Goal: Communication & Community: Answer question/provide support

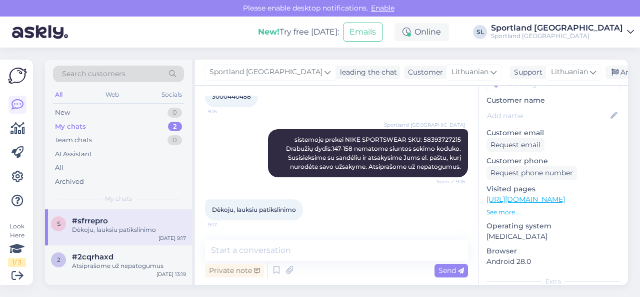
scroll to position [194, 0]
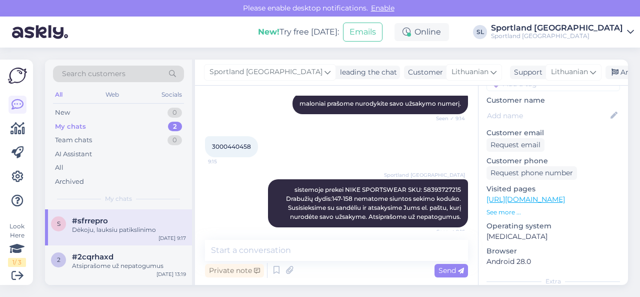
click at [238, 147] on span "3000440458" at bounding box center [231, 147] width 39 height 8
copy div "3000440458 9:15"
click at [128, 108] on div "New 1" at bounding box center [118, 113] width 131 height 14
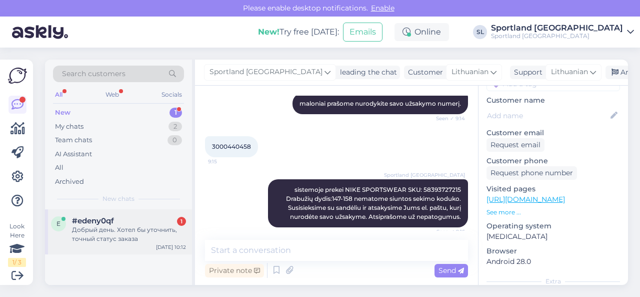
click at [116, 224] on div "#edeny0qf 1" at bounding box center [129, 220] width 114 height 9
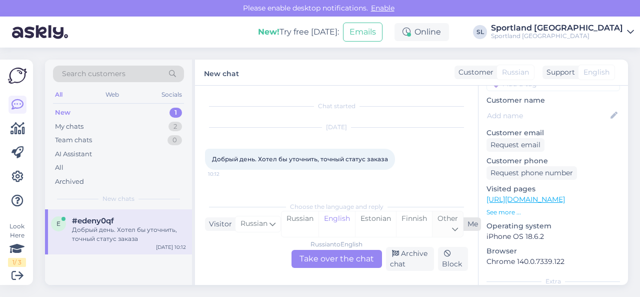
click at [451, 223] on div "Other" at bounding box center [447, 224] width 31 height 26
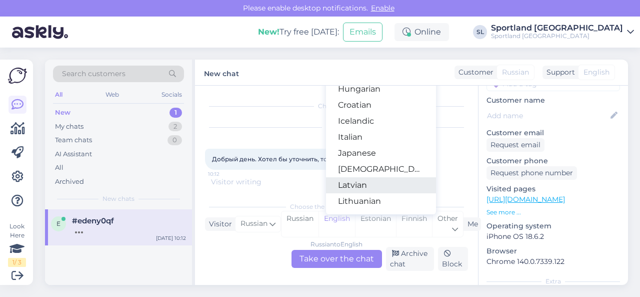
scroll to position [36, 0]
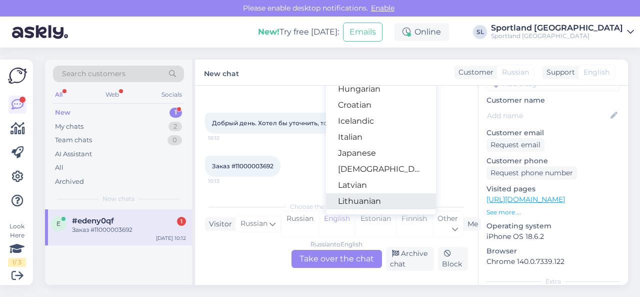
click at [371, 200] on link "Lithuanian" at bounding box center [381, 201] width 110 height 16
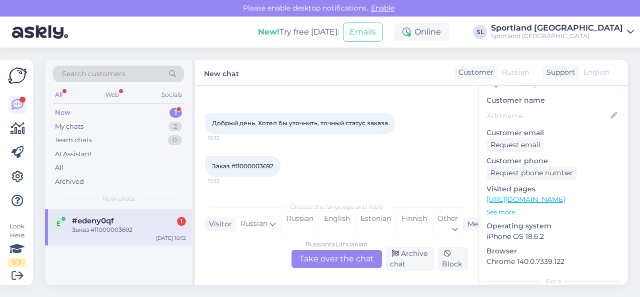
click at [328, 260] on div "Russian to Lithuanian Take over the chat" at bounding box center [337, 259] width 91 height 18
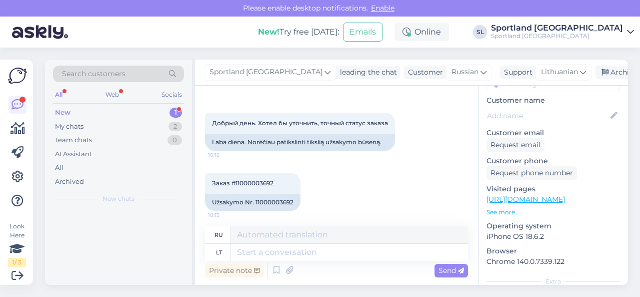
scroll to position [40, 0]
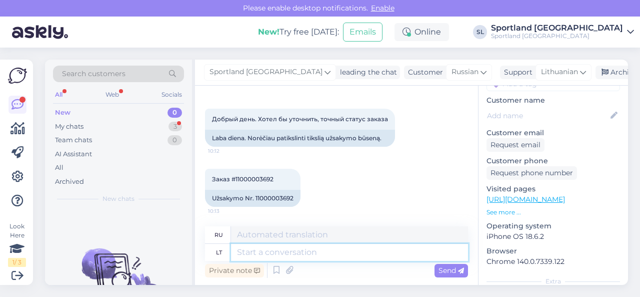
click at [314, 252] on textarea at bounding box center [349, 252] width 237 height 17
type textarea "Sveiki"
type textarea "Привет"
type textarea "Sveiki, d"
type textarea "Привет,"
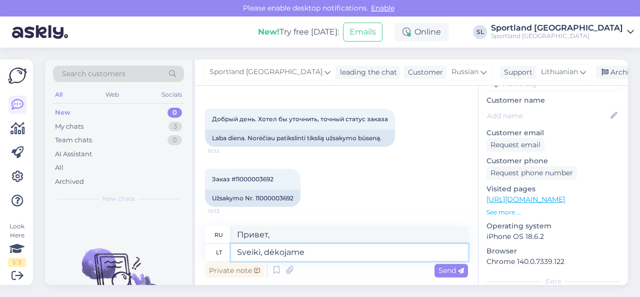
type textarea "Sveiki, dėkojame u"
type textarea "Здравствуйте, спасибо."
type textarea "Sveiki, dėkojame už J"
type textarea "Привет, спасибо за"
type textarea "Sveiki, dėkojame už Jūsų u"
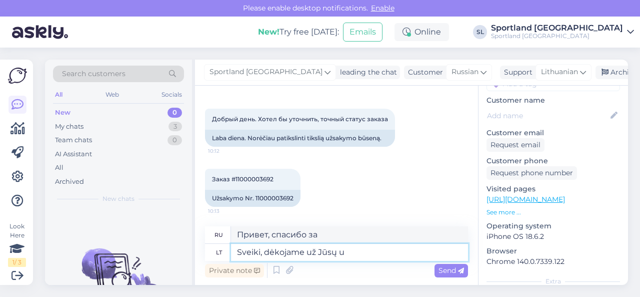
type textarea "Здравствуйте, спасибо за ваш"
type textarea "Sveiki, dėkojame už Jūsų užklausą."
type textarea "Здравствуйте, спасибо за ваш запрос."
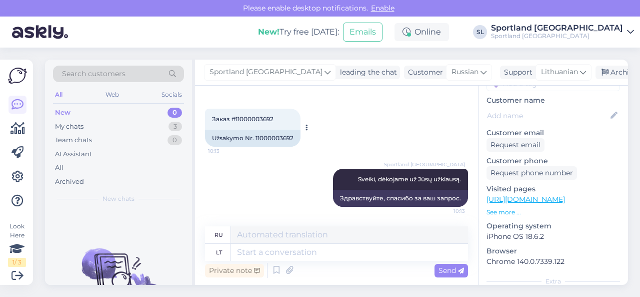
click at [273, 140] on div "Užsakymo Nr. 11000003692" at bounding box center [253, 138] width 96 height 17
copy div "11000003692"
click at [326, 251] on textarea at bounding box center [349, 252] width 237 height 17
type textarea "prekę"
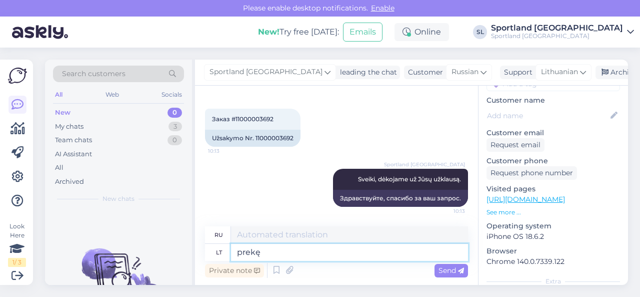
type textarea "продукт"
paste textarea "ADIDAS TERREX FREE HIKER 2.0 GORE-TEX HIKING SHOES SKU: 18015108250 SPO: GZ3311…"
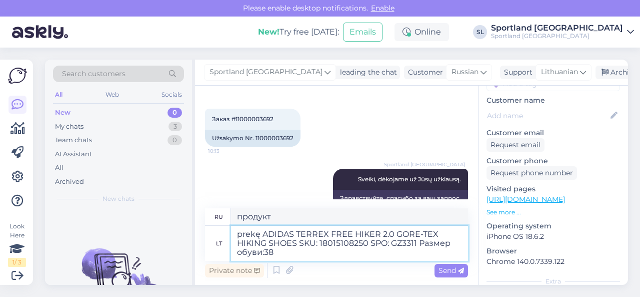
type textarea "prekę ADIDAS TERREX FREE HIKER 2.0 GORE-TEX HIKING SHOES SKU: 18015108250 SPO: …"
type textarea "товар ADIDAS TERREX FREE HIKER 2.0 GORE-TEX HIKING SHOES SKU: 18015108250 SPO: …"
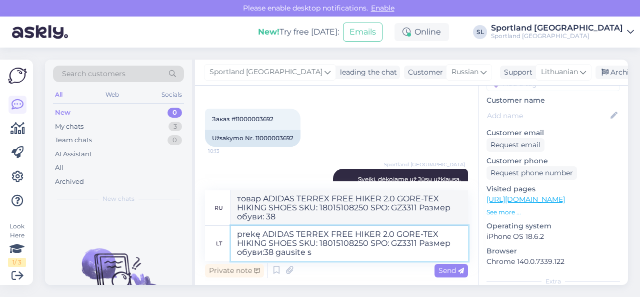
type textarea "prekę ADIDAS TERREX FREE HIKER 2.0 GORE-TEX HIKING SHOES SKU: 18015108250 SPO: …"
type textarea "Вы получите товар ADIDAS TERREX FREE HIKER 2.0 GORE-TEX HIKING SHOES SKU: 18015…"
type textarea "prekę ADIDAS TERREX FREE HIKER 2.0 GORE-TEX HIKING SHOES SKU: 18015108250 SPO: …"
type textarea "Продукт ADIDAS TERREX FREE HIKER 2.0 GORE-TEX HIKING SHOES SKU: 18015108250 SPO…"
type textarea "prekę ADIDAS TERREX FREE HIKER 2.0 GORE-TEX HIKING SHOES SKU: 18015108250 SPO: …"
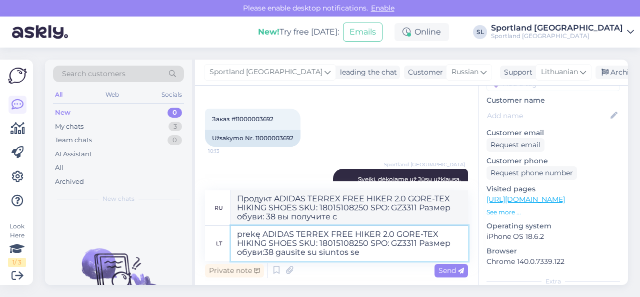
type textarea "Товар ADIDAS TERREX FREE HIKER 2.0 GORE-TEX HIKING SHOES SKU: 18015108250 SPO: …"
type textarea "prekę ADIDAS TERREX FREE HIKER 2.0 GORE-TEX HIKING SHOES SKU: 18015108250 SPO: …"
type textarea "Продукт ADIDAS TERREX FREE HIKER 2.0 GORE-TEX HIKING SHOES SKU: 18015108250 SPO…"
type textarea "prekę ADIDAS TERREX FREE HIKER 2.0 GORE-TEX HIKING SHOES SKU: 18015108250 SPO: …"
type textarea "Вы получите товар ADIDAS TERREX FREE HIKER 2.0 GORE-TEX HIKING SHOES SKU: 18015…"
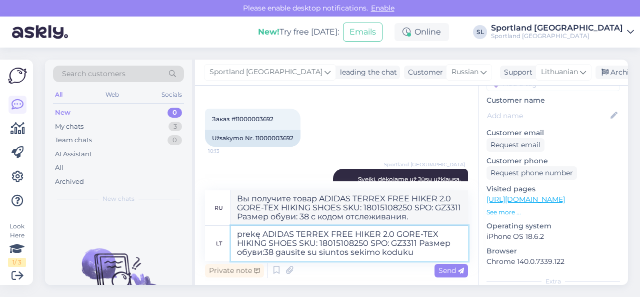
paste textarea "CC845264888EE"
type textarea "prekę ADIDAS TERREX FREE HIKER 2.0 GORE-TEX HIKING SHOES SKU: 18015108250 SPO: …"
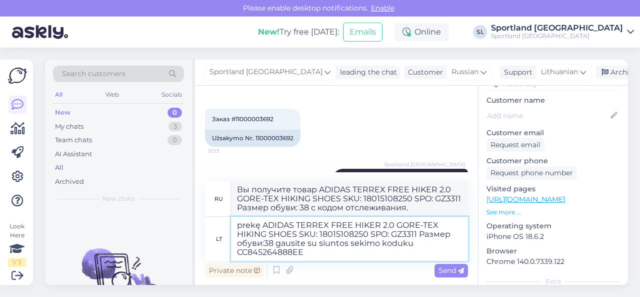
type textarea "Вы получите товар ADIDAS TERREX FREE HIKER 2.0 GORE-TEX HIKING SHOES SKU: 18015…"
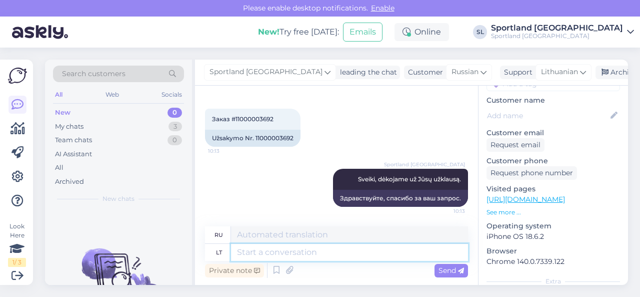
scroll to position [196, 0]
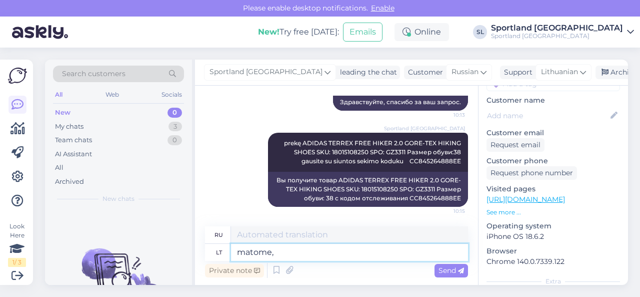
type textarea "matome, j"
type textarea "мы видим,"
type textarea "matome, jog si"
type textarea "мы видим, что"
type textarea "matome, jog siunta ja"
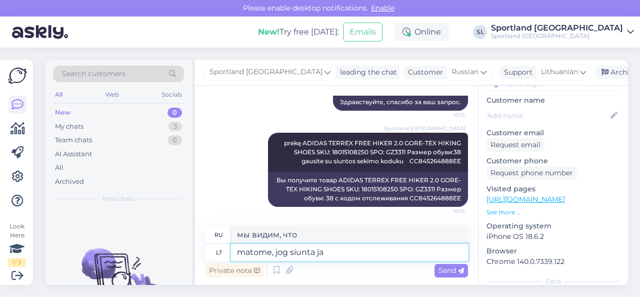
type textarea "мы видим, что груз"
type textarea "matome, jog siunta jau pa"
type textarea "мы видим, что груз уже"
type textarea "matome, jog siunta jau paruošta a"
type textarea "мы видим, что груз уже готов"
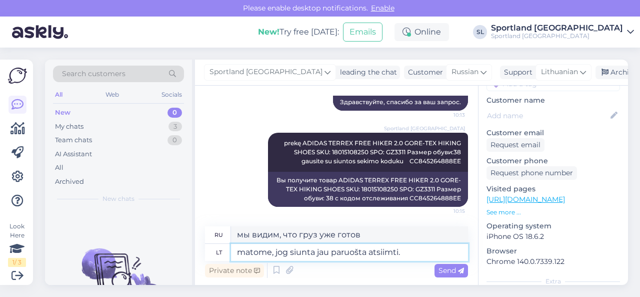
type textarea "matome, jog siunta jau paruošta atsiimti."
type textarea "Мы видим, что груз готов к отправке."
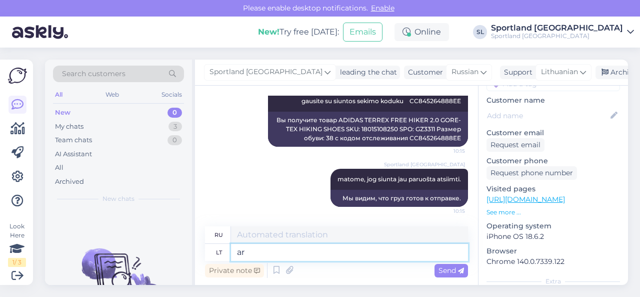
type textarea "ar g"
type textarea "ли"
type textarea "a"
type textarea "maloniai p"
type textarea "любезно"
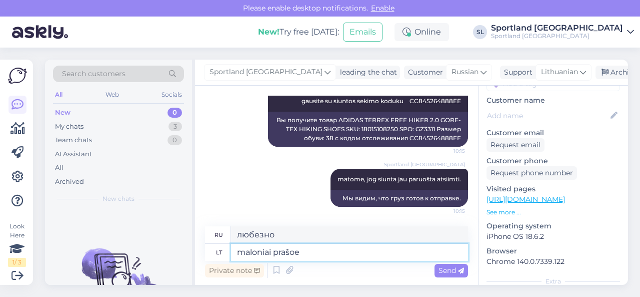
type textarea "maloniai prašoe"
type textarea "пожалуйста"
type textarea "maloniai prašome p"
type textarea "пожалуйста, пожалуйста"
type textarea "maloniai prašome pasitikrinkite a"
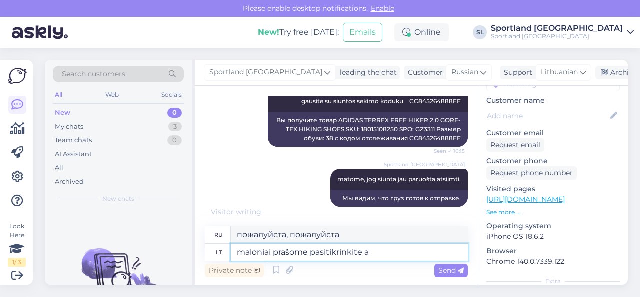
type textarea "пожалуйста, проверьте это"
type textarea "maloniai prašome pasitikrinkite ar"
type textarea "Пожалуйста, проверьте,"
type textarea "maloniai prašome pasitikrinkite ar gavote s"
type textarea "Проверьте, пожалуйста, получили ли вы его."
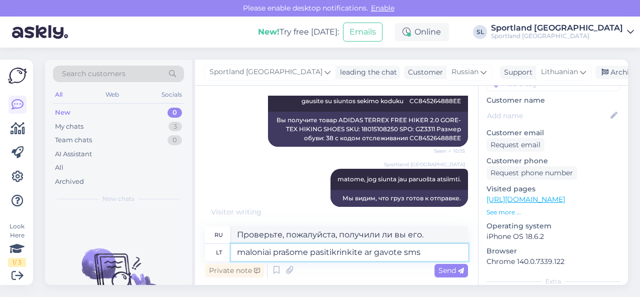
type textarea "maloniai prašome pasitikrinkite ar gavote sms"
type textarea "Пожалуйста, проверьте, получили ли вы SMS."
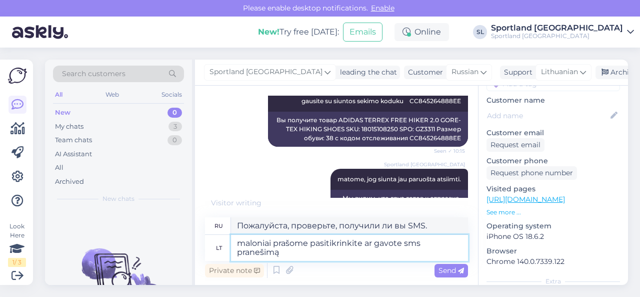
type textarea "maloniai prašome pasitikrinkite ar gavote sms pranešimą i"
type textarea "Проверьте, получили ли вы SMS-сообщение."
type textarea "maloniai prašome pasitikrinkite ar gavote sms pranešimą iš"
type textarea "Пожалуйста, проверьте, получили ли вы SMS-сообщение от"
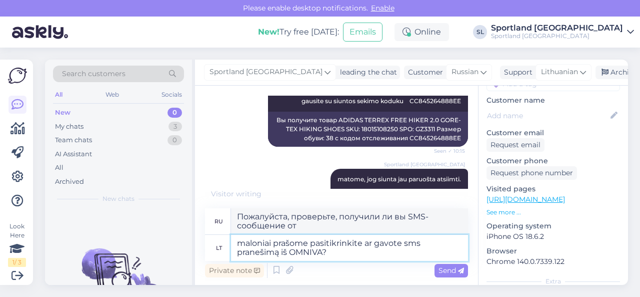
type textarea "maloniai prašome pasitikrinkite ar gavote sms pranešimą iš OMNIVA?"
type textarea "Проверьте, получили ли вы SMS-сообщение от OMNIVA."
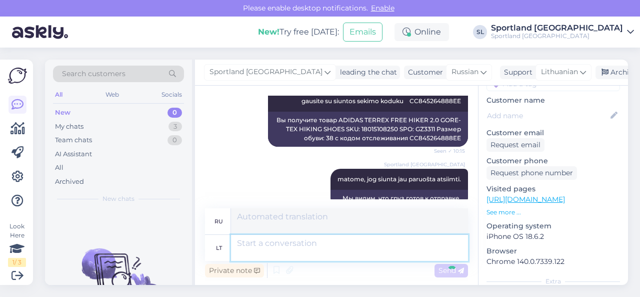
scroll to position [325, 0]
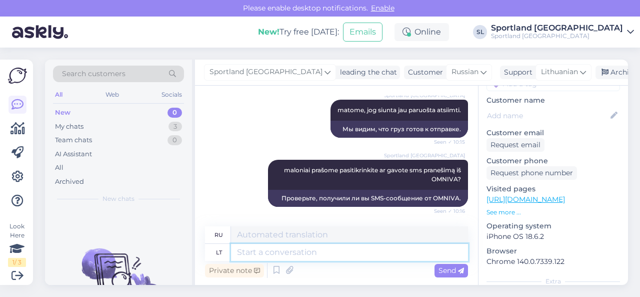
click at [291, 255] on textarea at bounding box center [349, 252] width 237 height 17
paste textarea "Siunta paruošta atsiėmimui iš paštomato [DATE] 08:03 Vilniaus MAXIMA Viršuliški…"
type textarea "Siunta paruošta atsiėmimui iš paštomato [DATE] 08:03 Vilniaus MAXIMA Viršuliški…"
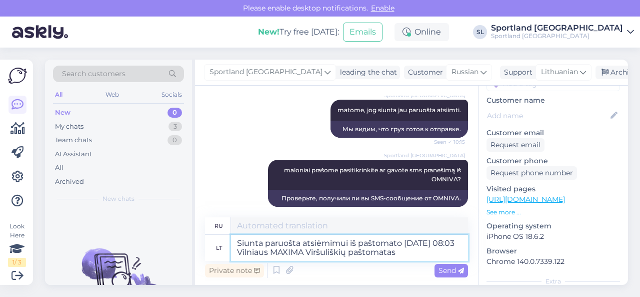
scroll to position [334, 0]
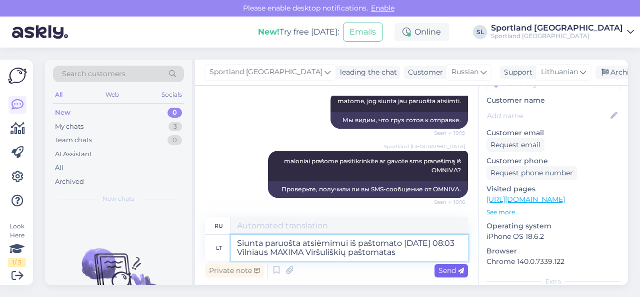
type textarea "Посылка готова к получению в пакомате [DATE] 08:03 Вильнюс MAXIMA Viršuliškės п…"
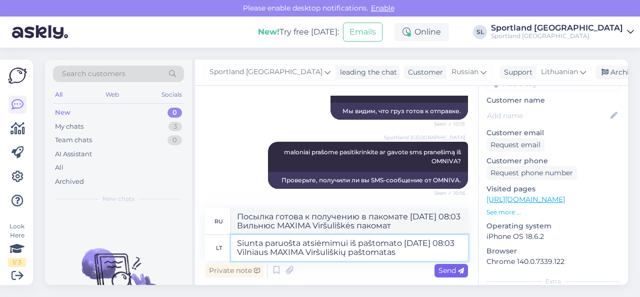
type textarea "Siunta paruošta atsiėmimui iš paštomato [DATE] 08:03 Vilniaus MAXIMA Viršuliški…"
click at [444, 269] on span "Send" at bounding box center [452, 270] width 26 height 9
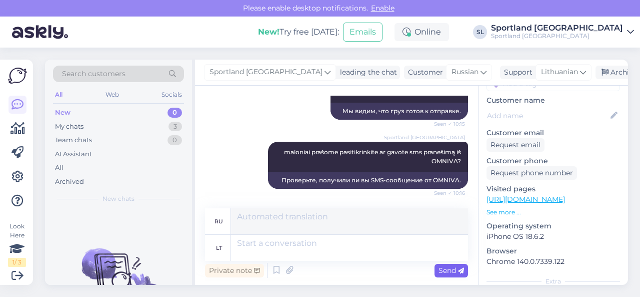
scroll to position [403, 0]
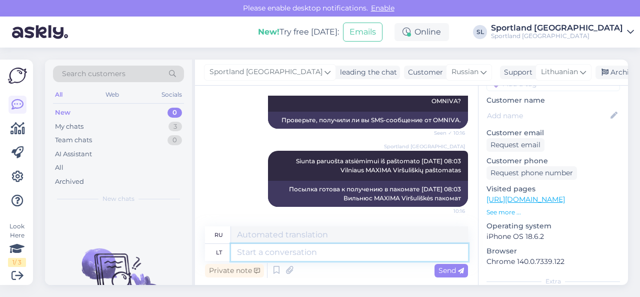
click at [421, 254] on textarea at bounding box center [349, 252] width 237 height 17
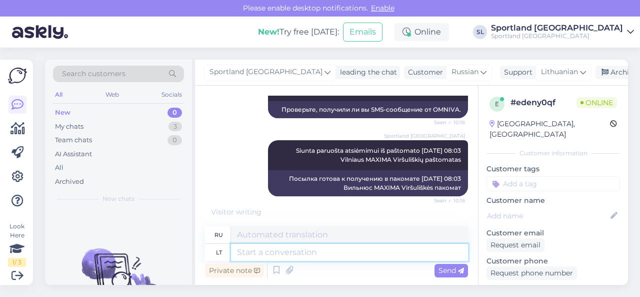
scroll to position [463, 0]
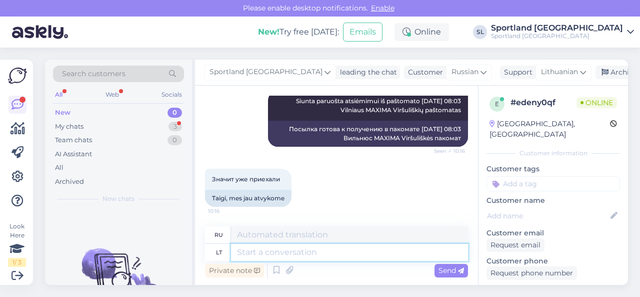
click at [293, 257] on textarea at bounding box center [349, 252] width 237 height 17
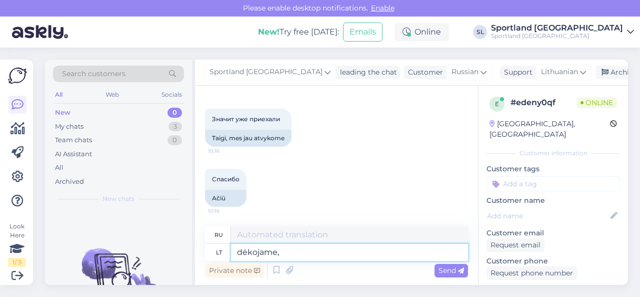
type textarea "dėkojame, j"
type textarea "Спасибо,"
type textarea "dėkojame, jog re"
type textarea "спасибо за"
type textarea "dėkojame, jog renkatės"
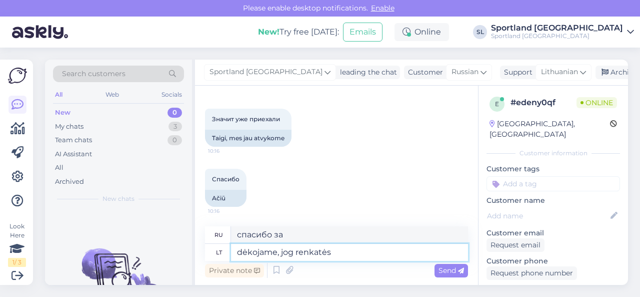
type textarea "Спасибо, что выбрали нас."
type textarea "dėkojame, jog renkatės SPORTLAND."
type textarea "Спасибо, что выбрали SPORTLAND."
type textarea "dėkojame, jog renkatės SPORTLAND. Linkime g"
type textarea "Спасибо, что выбрали SPORTLAND. Желаем вам"
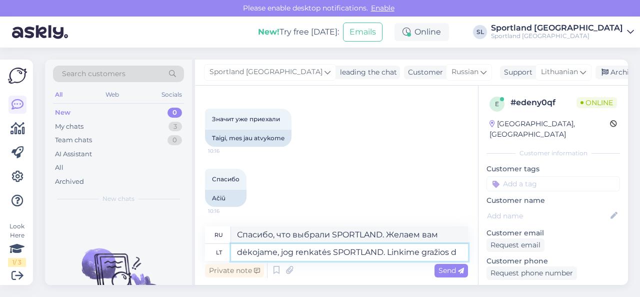
type textarea "dėkojame, jog renkatės SPORTLAND. Linkime gražios di"
type textarea "Спасибо, что выбрали SPORTLAND. Желаем вам приятного отдыха."
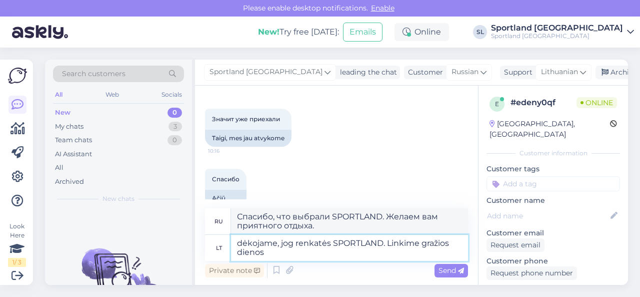
type textarea "dėkojame, jog renkatės SPORTLAND. Linkime gražios dienos!"
type textarea "Спасибо, что выбрали SPORTLAND. Хорошего дня!"
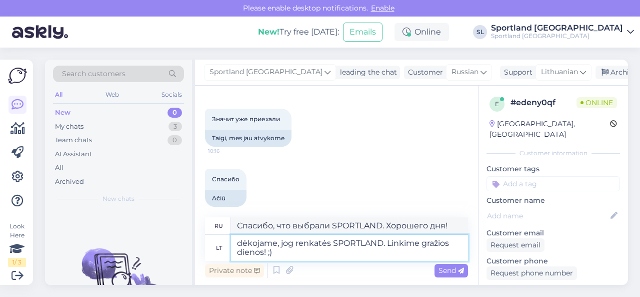
type textarea "dėkojame, jog renkatės SPORTLAND. Linkime gražios dienos! ;)"
type textarea "Спасибо, что выбрали SPORTLAND. Хорошего дня! ;)"
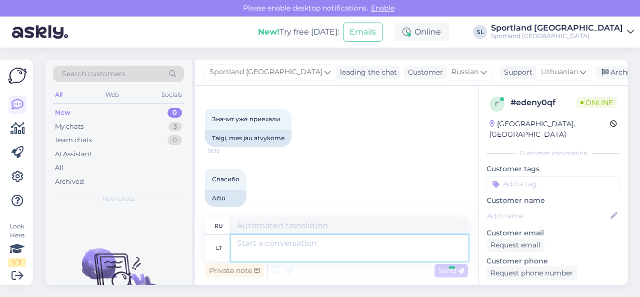
scroll to position [592, 0]
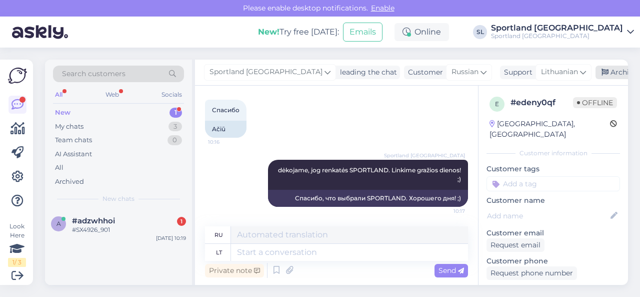
click at [596, 71] on div "Archive chat" at bounding box center [627, 73] width 63 height 14
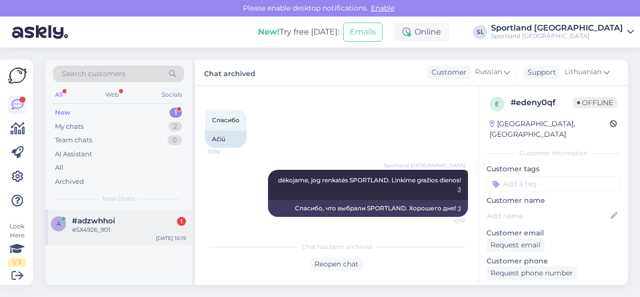
click at [142, 222] on div "#adzwhhoi 1" at bounding box center [129, 220] width 114 height 9
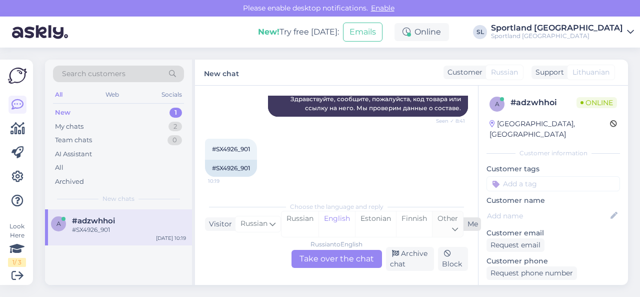
click at [440, 222] on span "Other" at bounding box center [448, 218] width 21 height 9
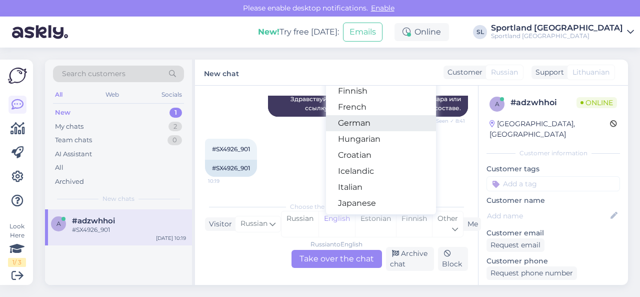
scroll to position [200, 0]
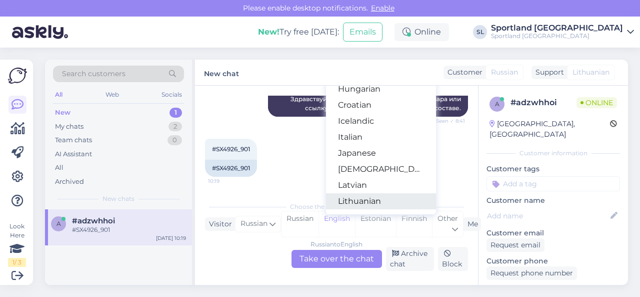
click at [365, 199] on link "Lithuanian" at bounding box center [381, 201] width 110 height 16
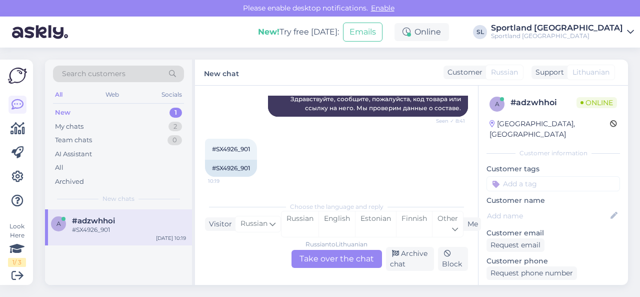
click at [327, 260] on div "Russian to Lithuanian Take over the chat" at bounding box center [337, 259] width 91 height 18
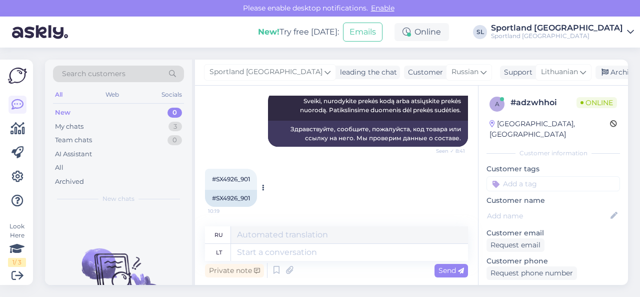
click at [230, 203] on div "#SX4926_901" at bounding box center [231, 198] width 52 height 17
click at [228, 202] on div "#SX4926_901" at bounding box center [231, 198] width 52 height 17
copy div "SX4926_901"
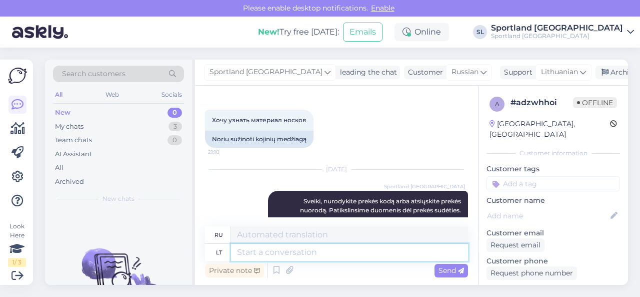
click at [256, 257] on textarea at bounding box center [349, 252] width 237 height 17
paste textarea "75% medvilnė/18% poliesteris/6% nailonas/1% elastanas"
type textarea "75% medvilnė/18% poliesteris/6% nailonas/1% elastanas"
type textarea "75% хлопок/18% полиэстер/6% нейлон/1% эластан"
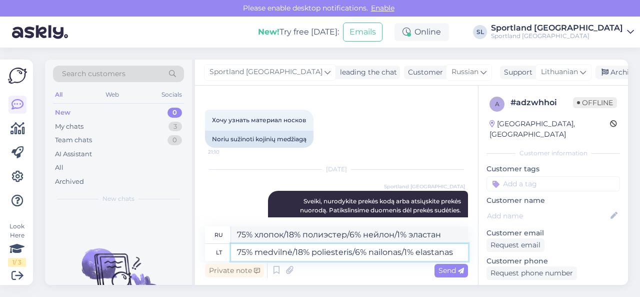
type textarea "75% medvilnė/18% poliesteris/6% nailonas/1% elastanas"
click at [446, 269] on span "Send" at bounding box center [452, 270] width 26 height 9
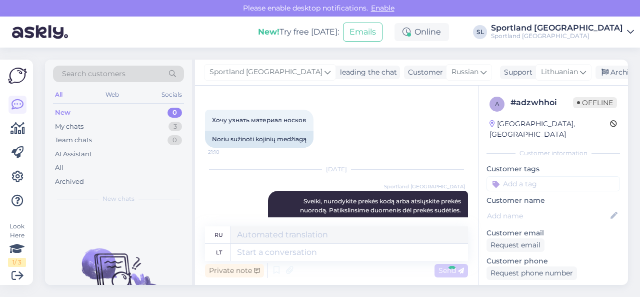
scroll to position [259, 0]
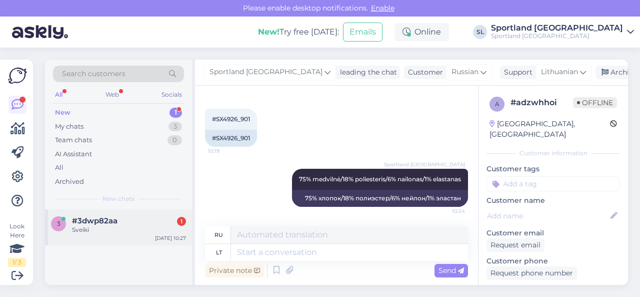
click at [120, 222] on div "#3dwp82aa 1" at bounding box center [129, 220] width 114 height 9
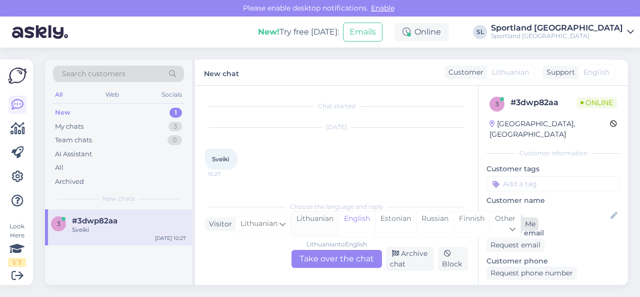
click at [311, 219] on div "Lithuanian" at bounding box center [315, 224] width 47 height 26
click at [316, 251] on div "Lithuanian to Lithuanian Take over the chat" at bounding box center [337, 259] width 91 height 18
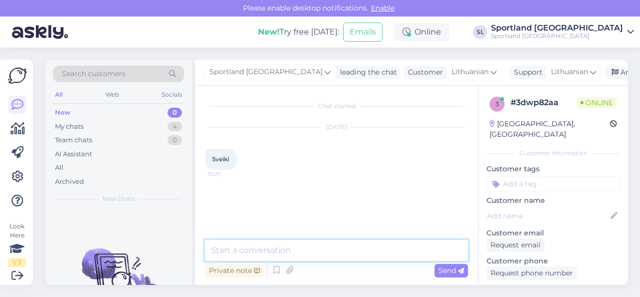
click at [295, 244] on textarea at bounding box center [336, 250] width 263 height 21
type textarea "Sveiki"
type textarea "Kuo galime Jums padėti?"
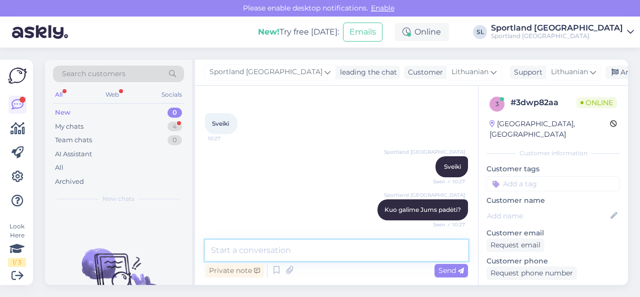
scroll to position [97, 0]
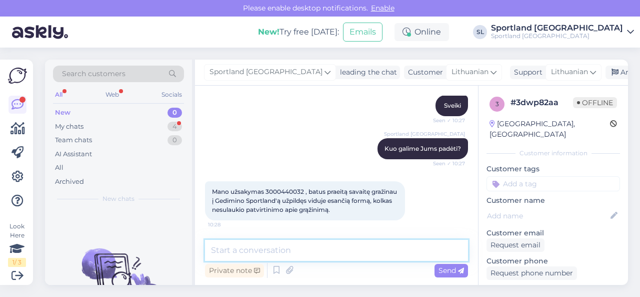
click at [324, 256] on textarea at bounding box center [336, 250] width 263 height 21
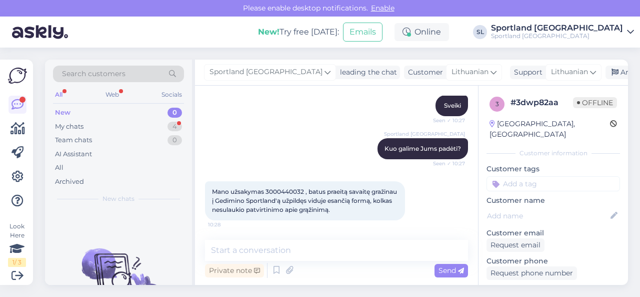
click at [282, 189] on span "Mano užsakymas 3000440032 , batus praeitą savaitę gražinau į Gedimino Sportland…" at bounding box center [305, 201] width 187 height 26
copy span "3000440032"
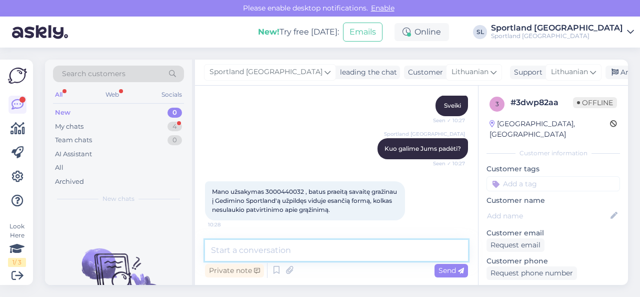
click at [245, 251] on textarea at bounding box center [336, 250] width 263 height 21
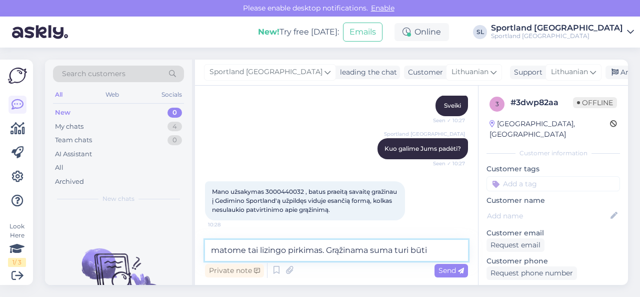
paste textarea "96,00 €"
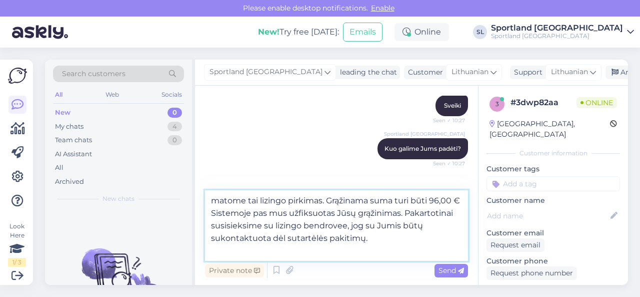
type textarea "matome tai lizingo pirkimas. Grąžinama suma turi būti 96,00 € Sistemoje pas mus…"
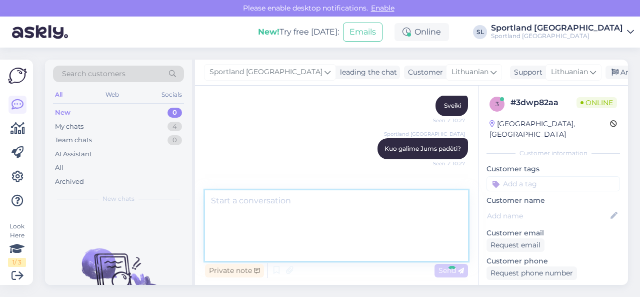
scroll to position [176, 0]
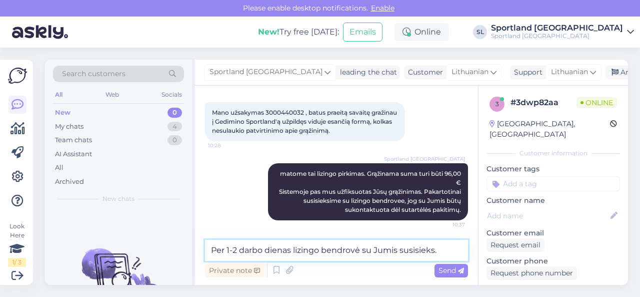
type textarea "Per 1-2 darbo dienas lizingo bendrovė su Jumis susisieks."
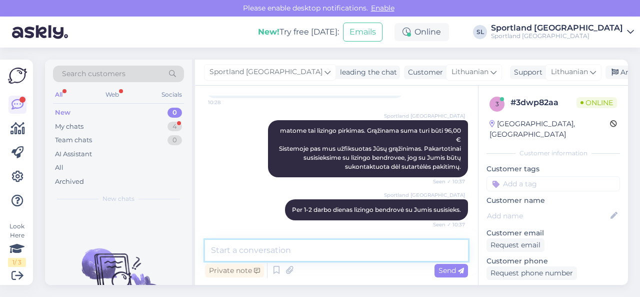
scroll to position [289, 0]
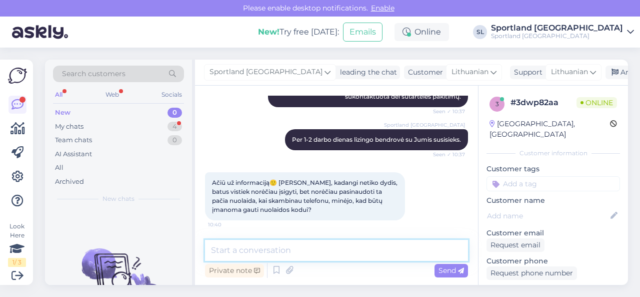
click at [321, 248] on textarea at bounding box center [336, 250] width 263 height 21
click at [326, 249] on textarea at bounding box center [336, 250] width 263 height 21
click at [257, 257] on textarea at bounding box center [336, 250] width 263 height 21
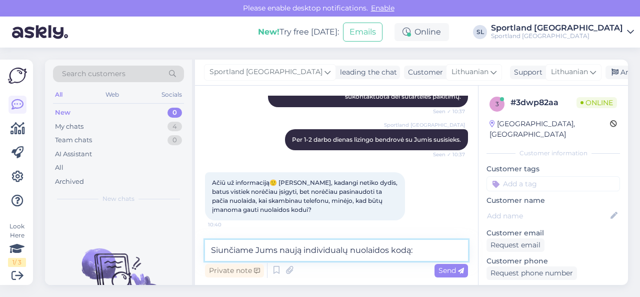
paste textarea "BB8DE1O"
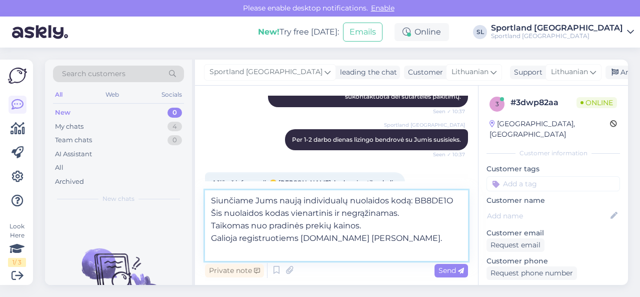
click at [309, 213] on textarea "Siunčiame Jums naują individualų nuolaidos kodą: BB8DE1O Šis nuolaidos kodas vi…" at bounding box center [336, 225] width 263 height 71
type textarea "Siunčiame Jums naują individualų nuolaidos kodą: BB8DE1O Šis nuolaidos kodas vi…"
click at [452, 273] on span "Send" at bounding box center [452, 270] width 26 height 9
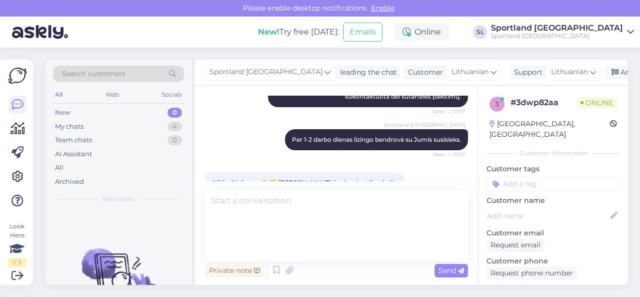
scroll to position [359, 0]
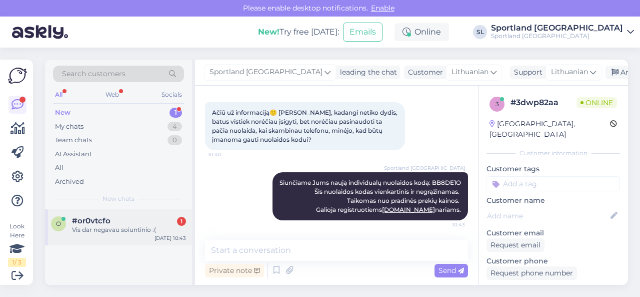
click at [117, 226] on div "Vis dar negavau soiuntinio :(" at bounding box center [129, 229] width 114 height 9
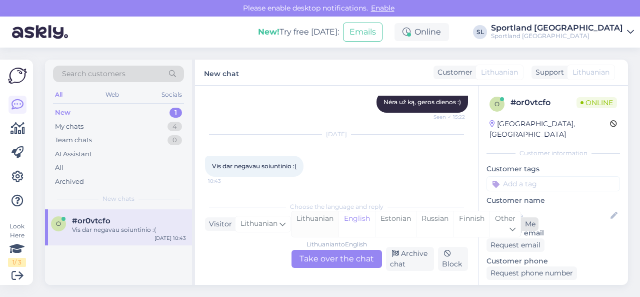
click at [311, 221] on div "Lithuanian" at bounding box center [315, 224] width 47 height 26
click at [321, 261] on div "Lithuanian to Lithuanian Take over the chat" at bounding box center [337, 259] width 91 height 18
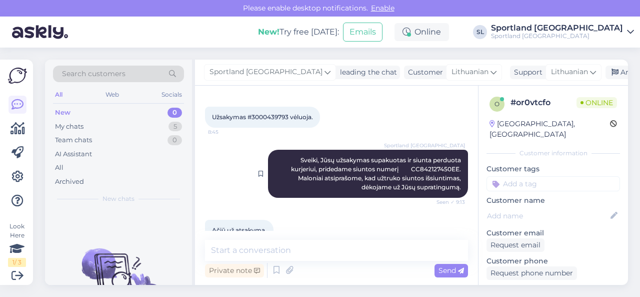
scroll to position [20, 0]
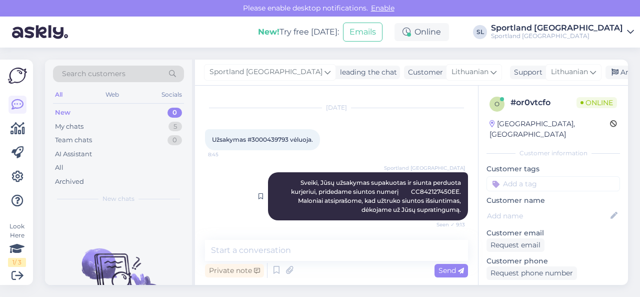
click at [432, 190] on span "Sveiki, Jūsų užsakymas supakuotas ir siunta perduota kurjeriui, pridedame siunt…" at bounding box center [377, 196] width 172 height 35
copy span "CC842127450EE"
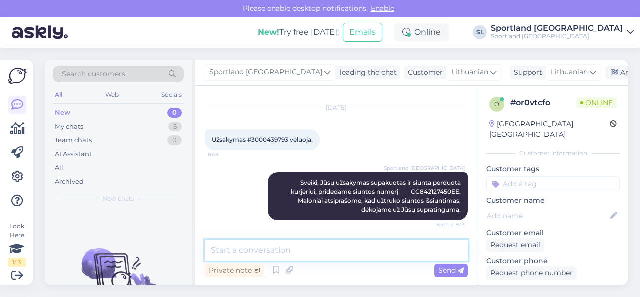
click at [278, 246] on textarea at bounding box center [336, 250] width 263 height 21
type textarea "Sveiki"
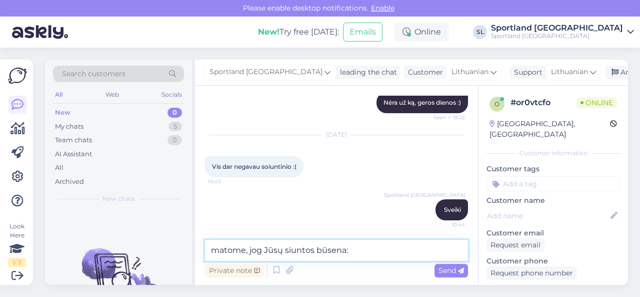
paste textarea "Siunta atvyko į terminalą [DATE] 02:44"
type textarea "matome, jog Jūsų siuntos būsena: Siunta atvyko į terminalą [DATE] 02:44"
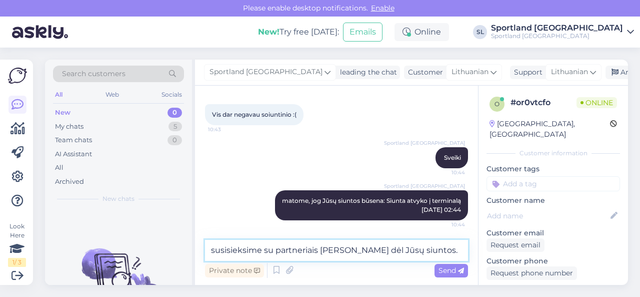
type textarea "susisieksime su partneriais [PERSON_NAME] dėl Jūsų siuntos."
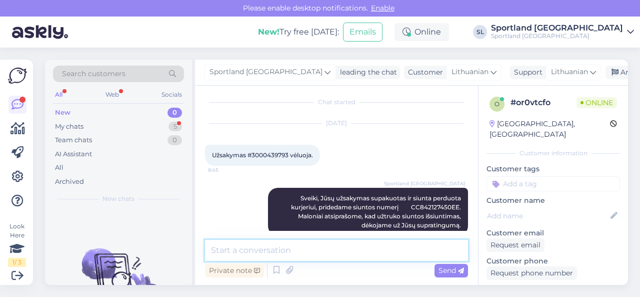
scroll to position [0, 0]
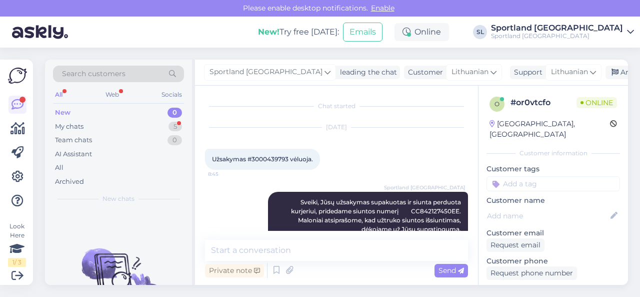
click at [269, 154] on div "Užsakymas #3000439793 vėluoja. 8:45" at bounding box center [262, 159] width 115 height 21
click at [271, 157] on span "Užsakymas #3000439793 vėluoja." at bounding box center [262, 159] width 101 height 8
copy span "3000439793"
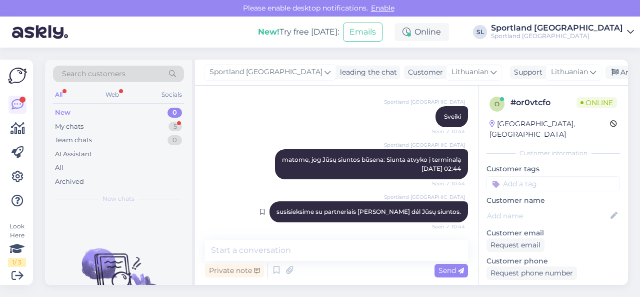
scroll to position [351, 0]
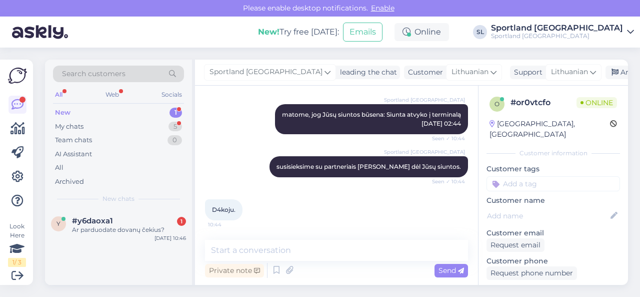
click at [317, 209] on div "D4koju. 10:44" at bounding box center [336, 209] width 263 height 43
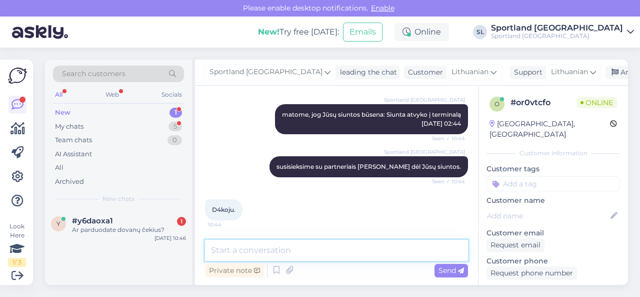
click at [370, 247] on textarea at bounding box center [336, 250] width 263 height 21
click at [345, 247] on textarea at bounding box center [336, 250] width 263 height 21
type textarea "P"
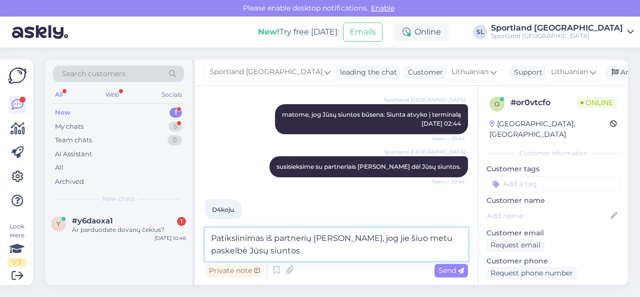
paste textarea "CC842127450EE"
paste textarea "NIKE ACADEMY FOOTBALL SKU: 83806327030 SPO: FB2894_103 Aksesuarų dydis:3"
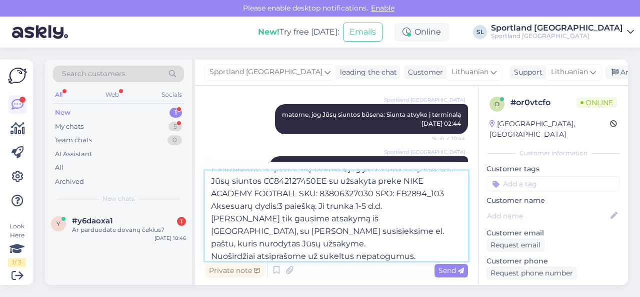
scroll to position [25, 0]
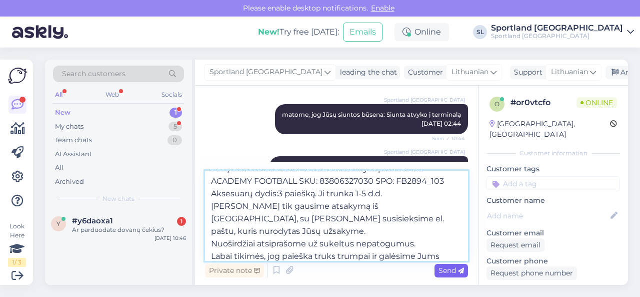
type textarea "Patikslinimas iš partnerių Omniva, jog jie šiuo metu paskelbė Jūsų siuntos CC84…"
click at [444, 273] on span "Send" at bounding box center [452, 270] width 26 height 9
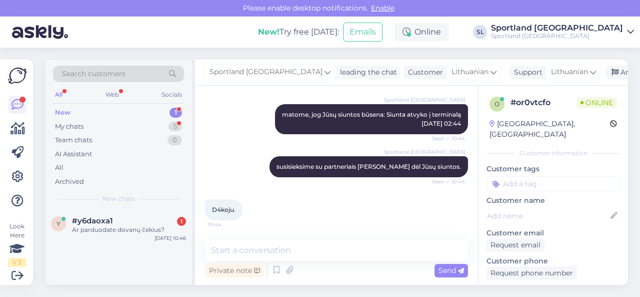
scroll to position [0, 0]
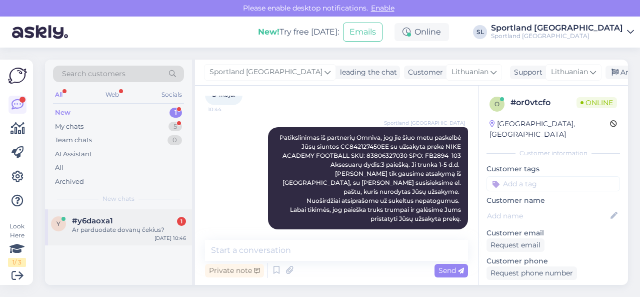
click at [136, 227] on div "Ar parduodate dovanų čekius?" at bounding box center [129, 229] width 114 height 9
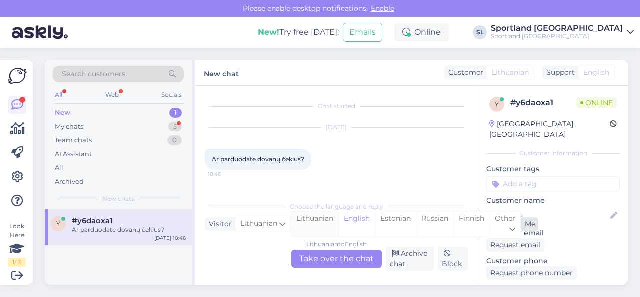
click at [316, 219] on div "Lithuanian" at bounding box center [315, 224] width 47 height 26
click at [321, 259] on div "Lithuanian to Lithuanian Take over the chat" at bounding box center [337, 259] width 91 height 18
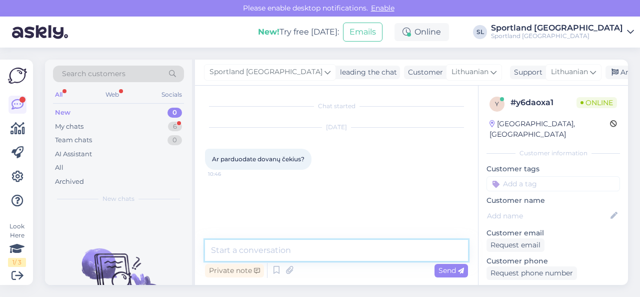
click at [312, 248] on textarea at bounding box center [336, 250] width 263 height 21
type textarea "Sveiki, dėkojame už Jūsų užklausą."
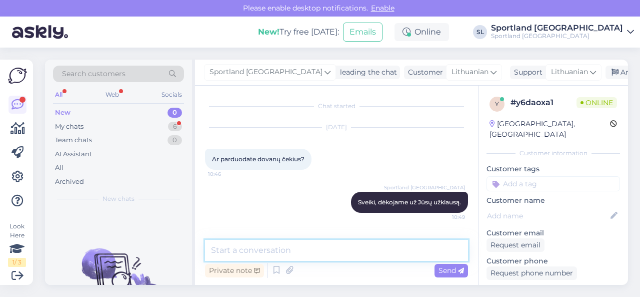
paste textarea "Dovanų korteles įsigyti ir panaudoti galima tik fizinėse parduotuvėse. Dovanų k…"
type textarea "Dovanų korteles įsigyti ir panaudoti galima tik fizinėse parduotuvėse. Dovanų k…"
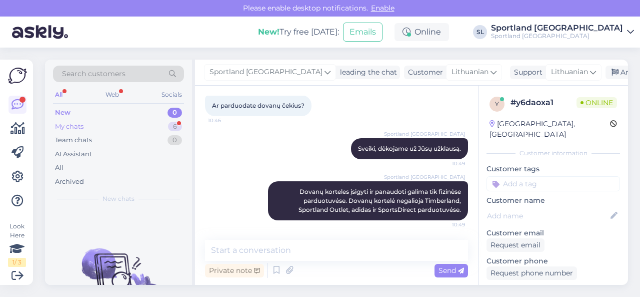
click at [146, 125] on div "My chats 6" at bounding box center [118, 127] width 131 height 14
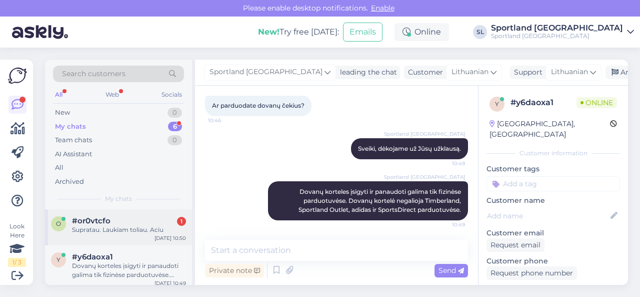
click at [123, 231] on div "Supratau. Laukiam toliau. Aciu" at bounding box center [129, 229] width 114 height 9
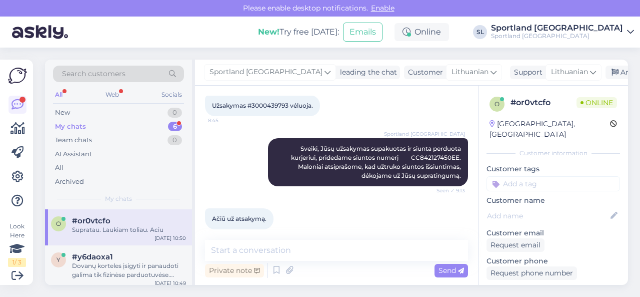
scroll to position [509, 0]
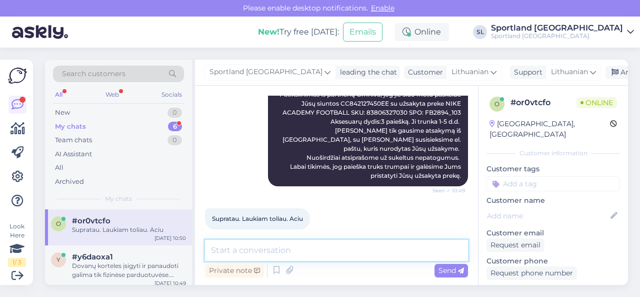
click at [271, 246] on textarea at bounding box center [336, 250] width 263 height 21
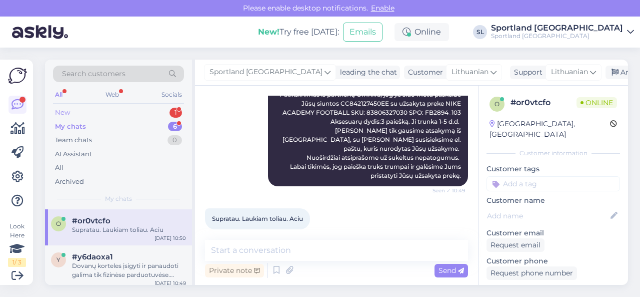
click at [115, 111] on div "New 1" at bounding box center [118, 113] width 131 height 14
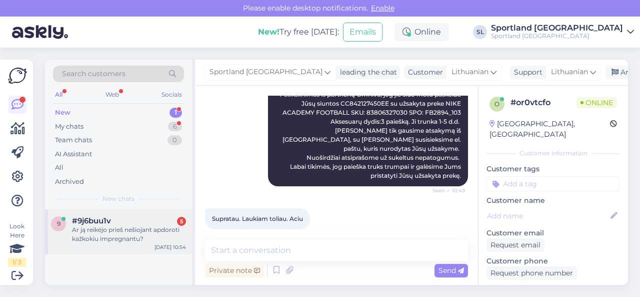
click at [128, 220] on div "#9j6buu1v 5" at bounding box center [129, 220] width 114 height 9
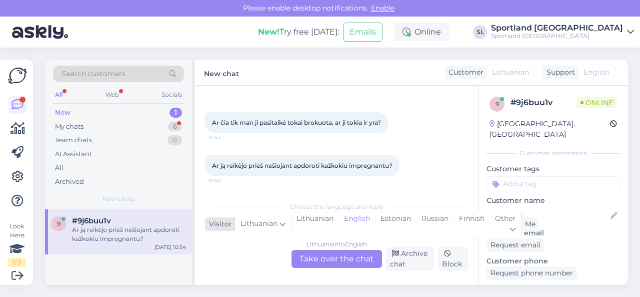
scroll to position [183, 0]
click at [313, 220] on div "Lithuanian" at bounding box center [315, 224] width 47 height 26
click at [325, 259] on div "Lithuanian to Lithuanian Take over the chat" at bounding box center [337, 259] width 91 height 18
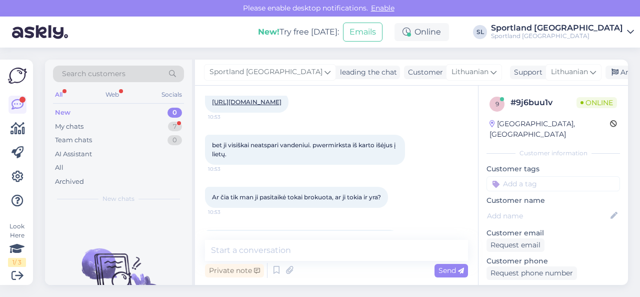
scroll to position [140, 0]
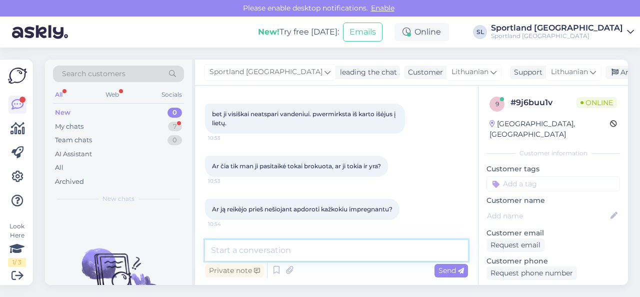
click at [330, 247] on textarea at bounding box center [336, 250] width 263 height 21
type textarea "Sveiki, dėkojame už Jūsų užklausą."
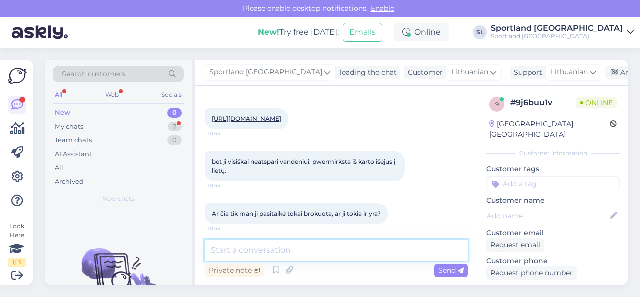
scroll to position [83, 0]
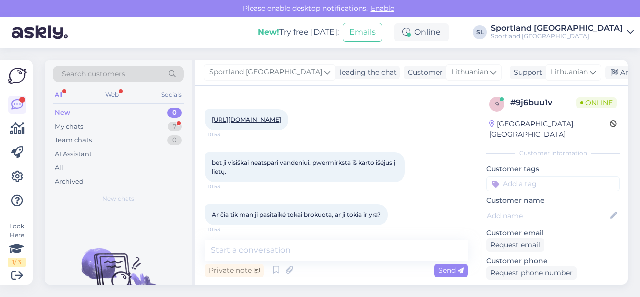
click at [282, 123] on link "[URL][DOMAIN_NAME]" at bounding box center [247, 120] width 70 height 8
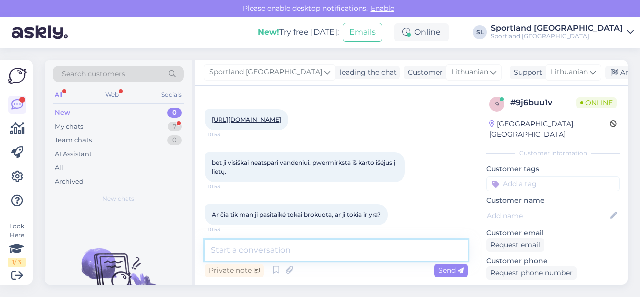
click at [306, 251] on textarea at bounding box center [336, 250] width 263 height 21
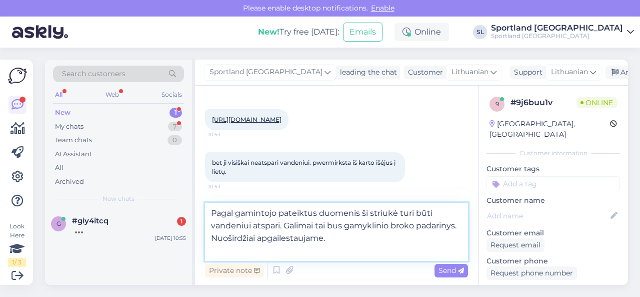
paste textarea "Jūs turite teisę pateikti prekę gamyklinio broko vertinimui, jeigu nėra praėję …"
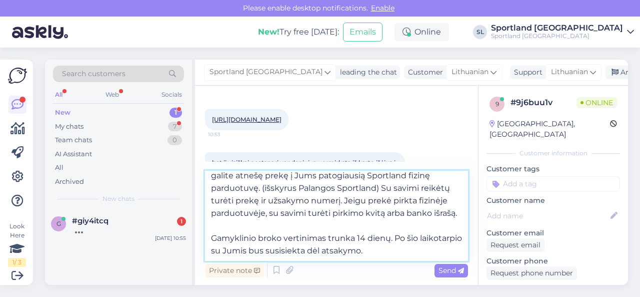
scroll to position [93, 0]
click at [211, 228] on textarea "Pagal gamintojo pateiktus duomenis ši striukė turi būti vandeniui atspari. Gali…" at bounding box center [336, 216] width 263 height 90
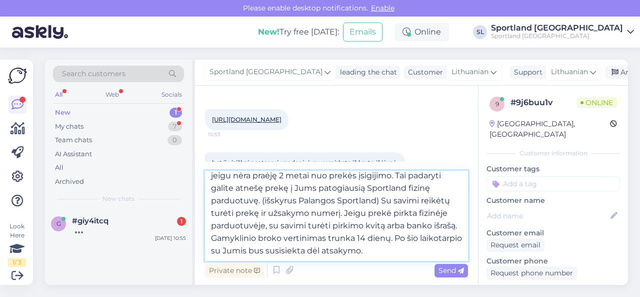
scroll to position [81, 0]
click at [415, 237] on textarea "Pagal gamintojo pateiktus duomenis ši striukė turi būti vandeniui atspari. Gali…" at bounding box center [336, 216] width 263 height 90
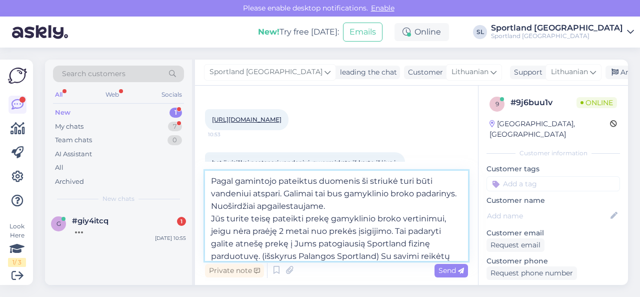
scroll to position [50, 0]
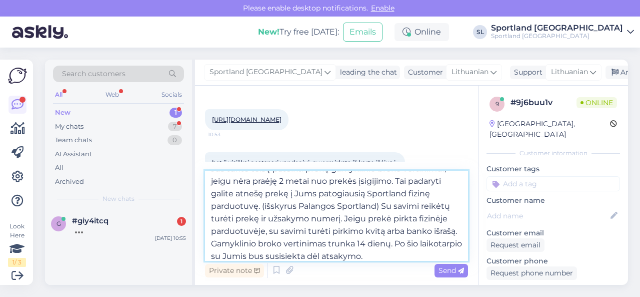
click at [380, 205] on textarea "Pagal gamintojo pateiktus duomenis ši striukė turi būti vandeniui atspari. Gali…" at bounding box center [336, 216] width 263 height 90
click at [258, 243] on textarea "Pagal gamintojo pateiktus duomenis ši striukė turi būti vandeniui atspari. Gali…" at bounding box center [336, 216] width 263 height 90
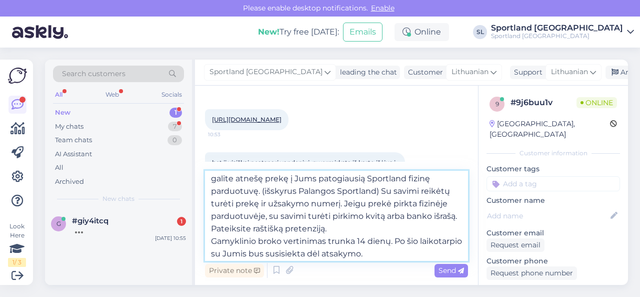
scroll to position [81, 0]
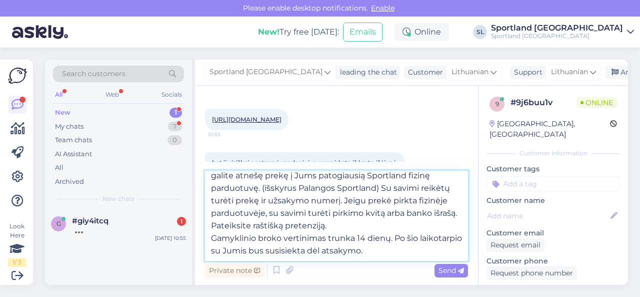
click at [415, 237] on textarea "Pagal gamintojo pateiktus duomenis ši striukė turi būti vandeniui atspari. Gali…" at bounding box center [336, 216] width 263 height 90
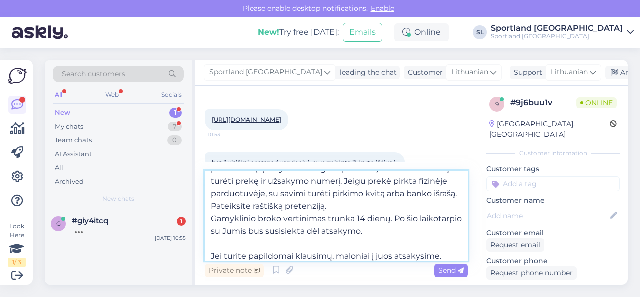
type textarea "Pagal gamintojo pateiktus duomenis ši striukė turi būti vandeniui atspari. Gali…"
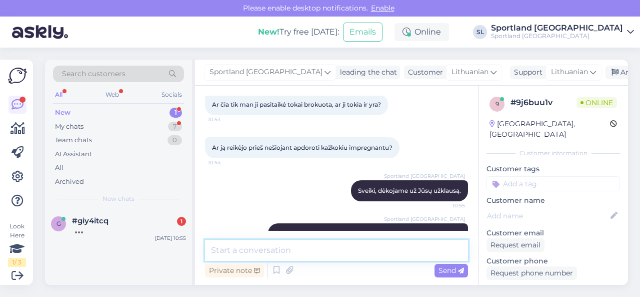
scroll to position [343, 0]
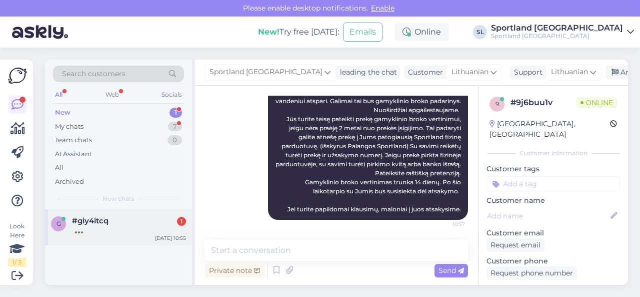
click at [116, 222] on div "#giy4itcq 1" at bounding box center [129, 220] width 114 height 9
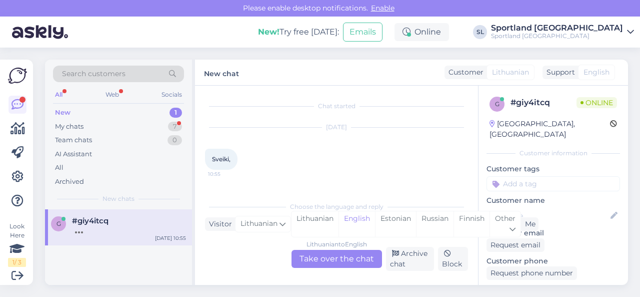
scroll to position [0, 0]
click at [322, 223] on div "Lithuanian" at bounding box center [315, 224] width 47 height 26
click at [330, 258] on div "Lithuanian to Lithuanian Take over the chat" at bounding box center [337, 259] width 91 height 18
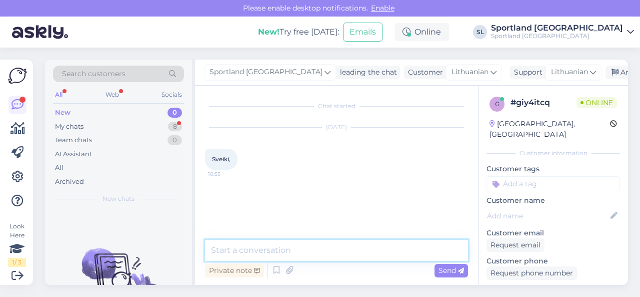
click at [309, 252] on textarea at bounding box center [336, 250] width 263 height 21
type textarea "Sveiki"
type textarea "Kuo galime Jums padėti?"
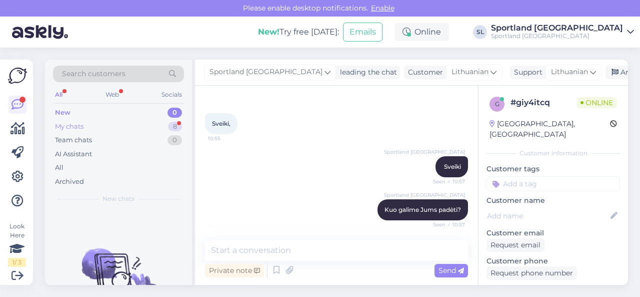
click at [149, 125] on div "My chats 8" at bounding box center [118, 127] width 131 height 14
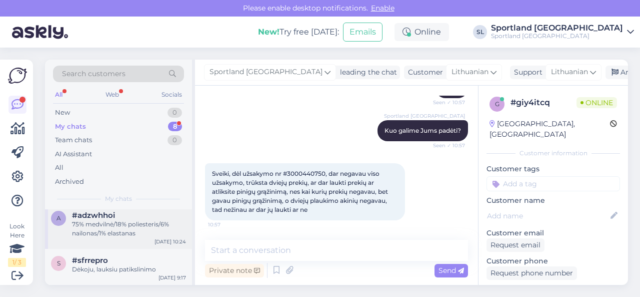
scroll to position [198, 0]
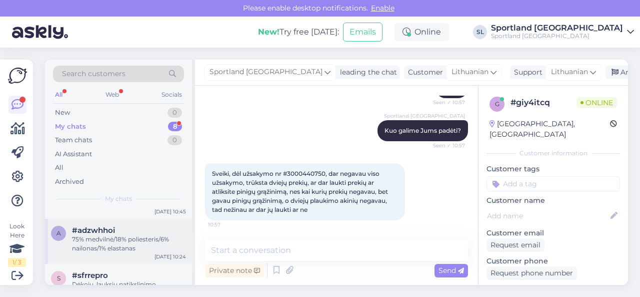
click at [108, 245] on div "75% medvilnė/18% poliesteris/6% nailonas/1% elastanas" at bounding box center [129, 244] width 114 height 18
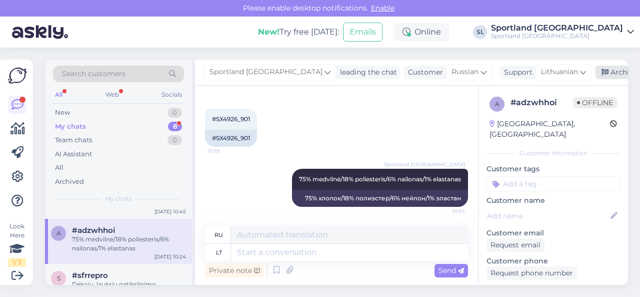
click at [596, 71] on div "Archive chat" at bounding box center [627, 73] width 63 height 14
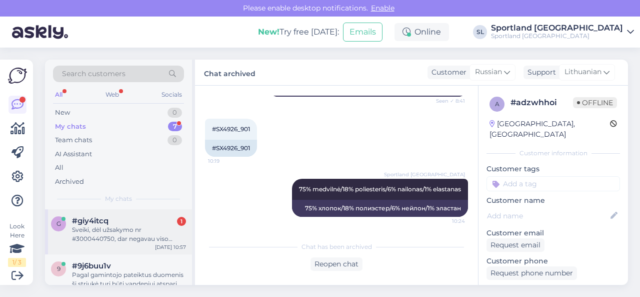
click at [121, 235] on div "Sveiki, dėl užsakymo nr #3000440750, dar negavau viso užsakymo, trūksta dviejų …" at bounding box center [129, 234] width 114 height 18
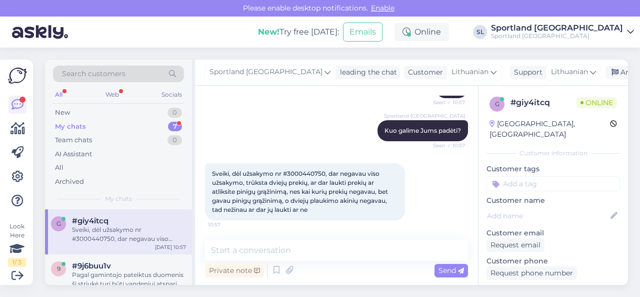
click at [303, 172] on span "Sveiki, dėl užsakymo nr #3000440750, dar negavau viso užsakymo, trūksta dviejų …" at bounding box center [301, 192] width 178 height 44
copy span "3000440750"
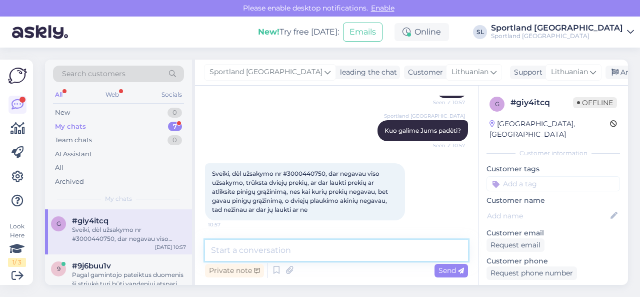
click at [257, 245] on textarea at bounding box center [336, 250] width 263 height 21
type textarea "tikriname duomenis."
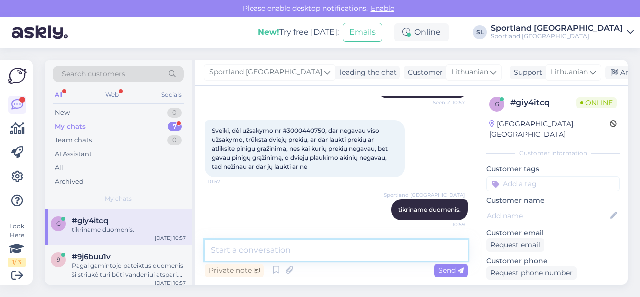
click at [270, 249] on textarea at bounding box center [336, 250] width 263 height 21
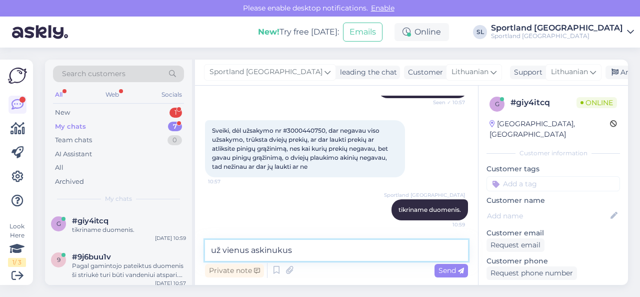
paste textarea "[PERSON_NAME] SWIMMING GOGGLES SKU: 88551508000 SPO: 102187_82 Aksesuarų dydis:…"
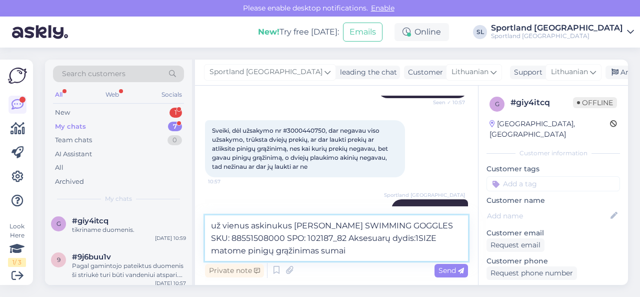
paste textarea "€3.50"
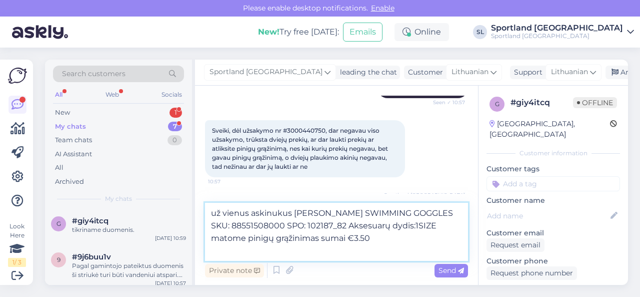
drag, startPoint x: 279, startPoint y: 253, endPoint x: 186, endPoint y: 189, distance: 112.9
click at [186, 189] on div "Search customers All Web Socials New 1 My chats 7 Team chats 0 AI Assistant All…" at bounding box center [336, 172] width 583 height 225
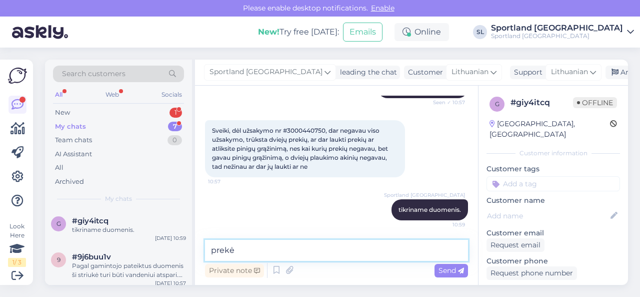
paste textarea "ARENA X-LITE KIDS SKU: 88529718000 Aksesuarų dydis:1SIZE"
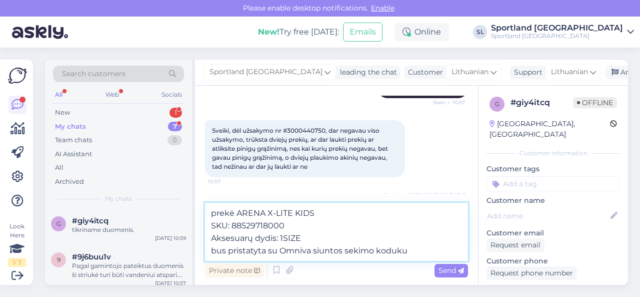
paste textarea "CC844685629EE"
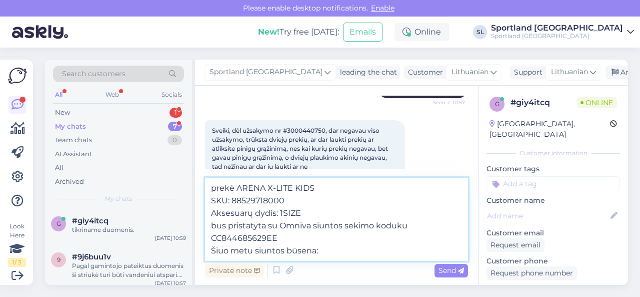
paste textarea "Vykdoma Siunta atvyko į terminalą [DATE] 10:44 Skirstymo centras [GEOGRAPHIC_DA…"
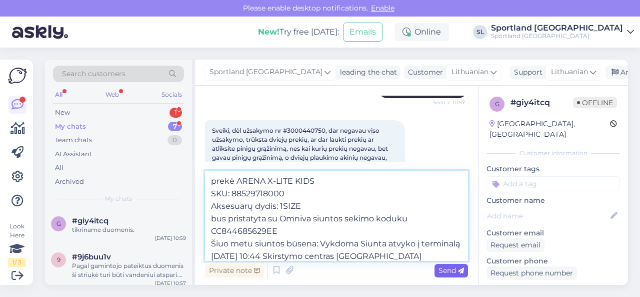
type textarea "prekė ARENA X-LITE KIDS SKU: 88529718000 Aksesuarų dydis: 1SIZE bus pristatyta …"
click at [445, 268] on span "Send" at bounding box center [452, 270] width 26 height 9
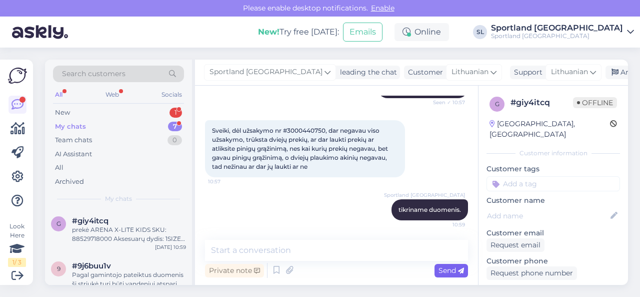
scroll to position [255, 0]
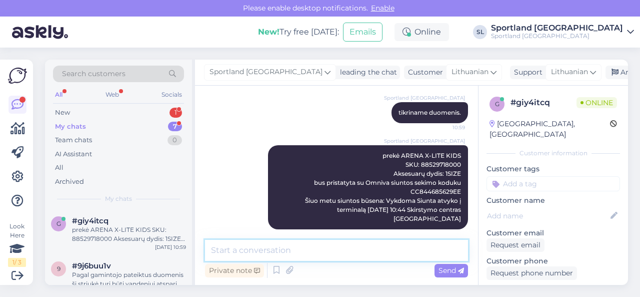
click at [300, 249] on textarea at bounding box center [336, 250] width 263 height 21
paste textarea "[PERSON_NAME] SWIMMING GOGGLES SKU: 88551703000 SPO: 102177_Z1 Aksesuarų dydis:…"
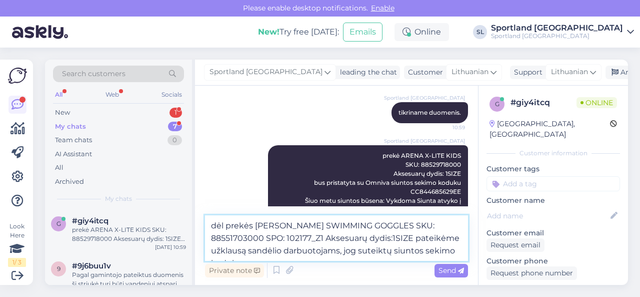
type textarea "dėl prekės [PERSON_NAME] SWIMMING GOGGLES SKU: 88551703000 SPO: 102177_Z1 Akses…"
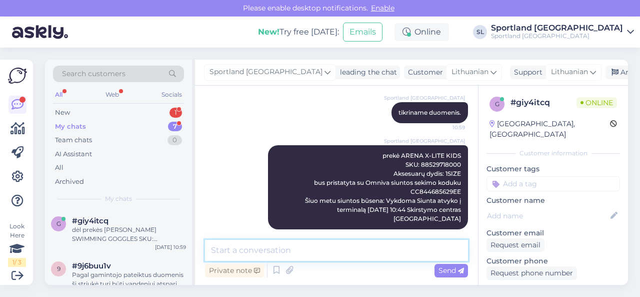
scroll to position [316, 0]
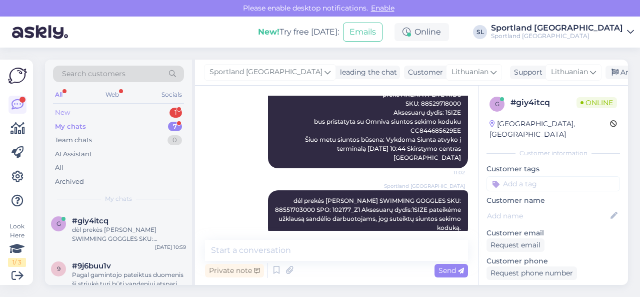
click at [122, 114] on div "New 1" at bounding box center [118, 113] width 131 height 14
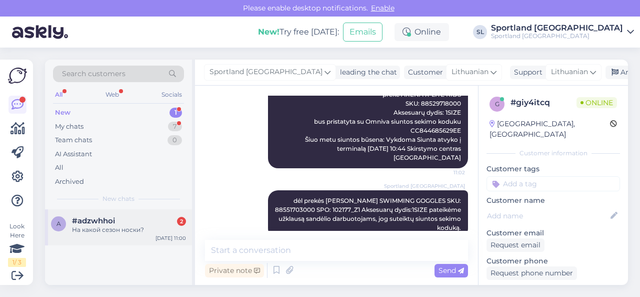
click at [116, 230] on div "На какой сезон носки?" at bounding box center [129, 229] width 114 height 9
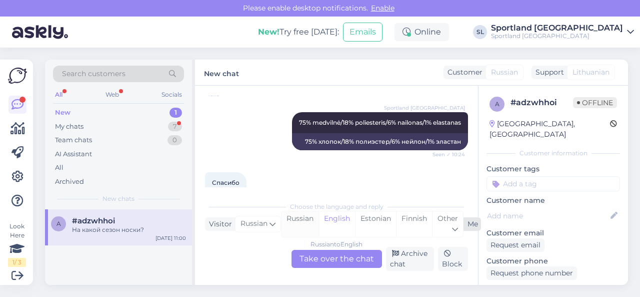
scroll to position [409, 0]
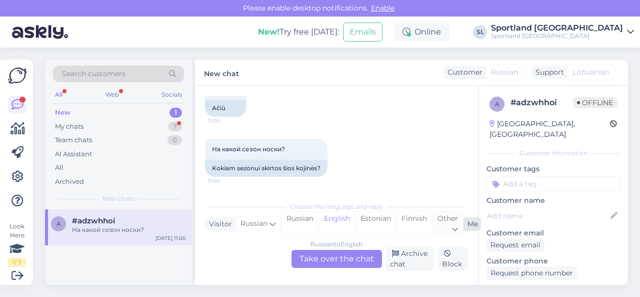
click at [443, 223] on div "Other" at bounding box center [447, 224] width 31 height 26
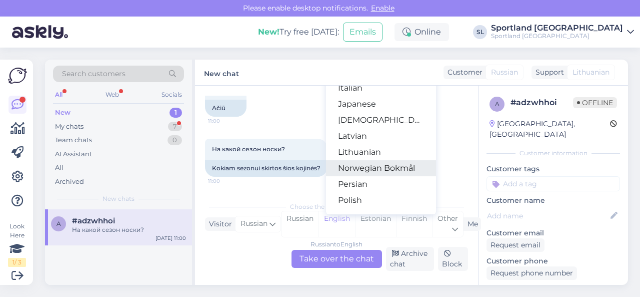
scroll to position [250, 0]
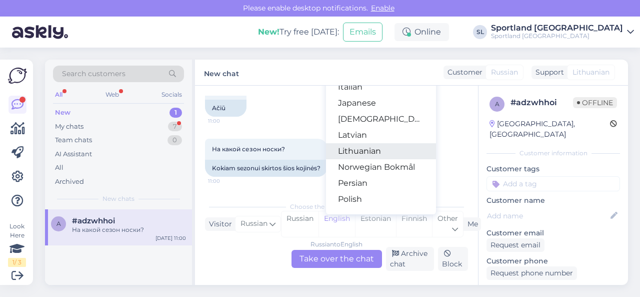
click at [370, 150] on link "Lithuanian" at bounding box center [381, 151] width 110 height 16
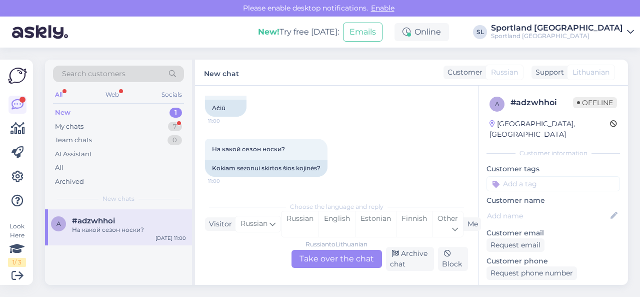
click at [341, 258] on div "Russian to Lithuanian Take over the chat" at bounding box center [337, 259] width 91 height 18
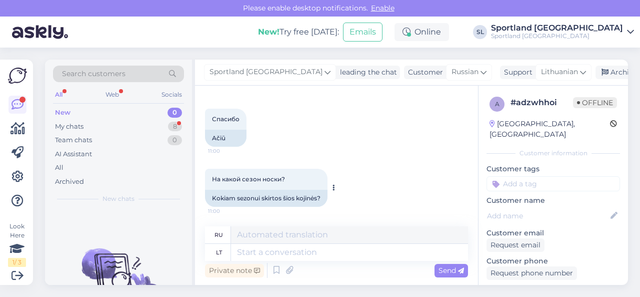
scroll to position [329, 0]
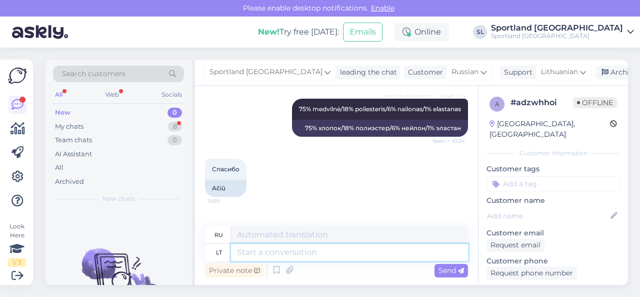
click at [278, 256] on textarea at bounding box center [349, 252] width 237 height 17
paste textarea "Pavasariui / vasarai / rudeniui – kadangi yra žemutės (ankle length), lengvos i…"
type textarea "Pavasariui / vasarai / rudeniui – kadangi yra žemutės (ankle length), lengvos i…"
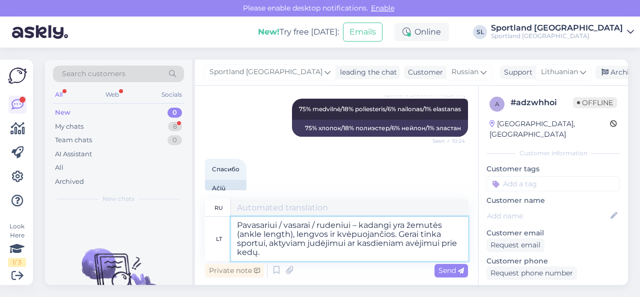
type textarea "Для весны/лета/осени — длина до щиколотки, лёгкие и дышащие. Подходят для занят…"
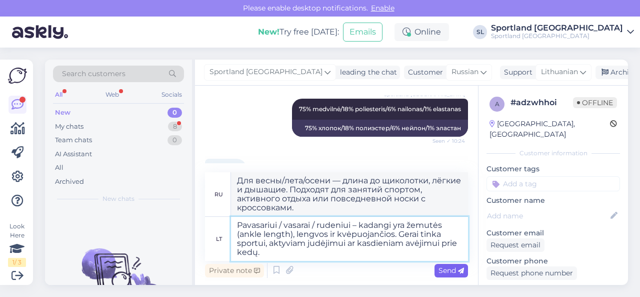
type textarea "Pavasariui / vasarai / rudeniui – kadangi yra žemutės (ankle length), lengvos i…"
click at [453, 271] on span "Send" at bounding box center [452, 270] width 26 height 9
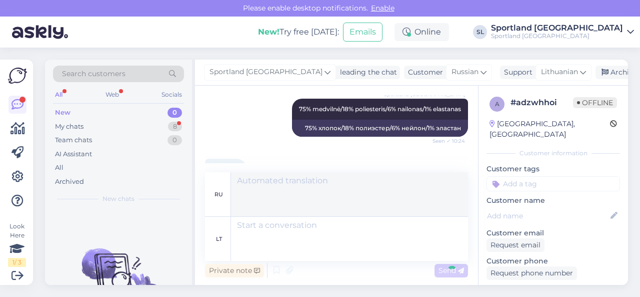
scroll to position [475, 0]
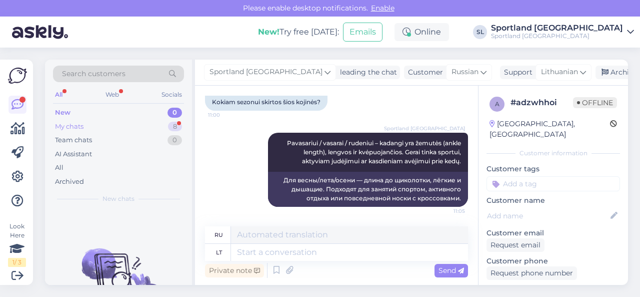
click at [136, 129] on div "My chats 8" at bounding box center [118, 127] width 131 height 14
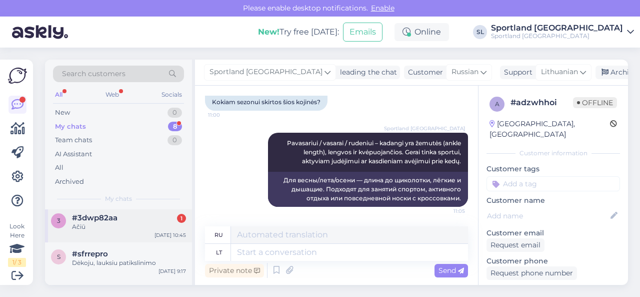
scroll to position [198, 0]
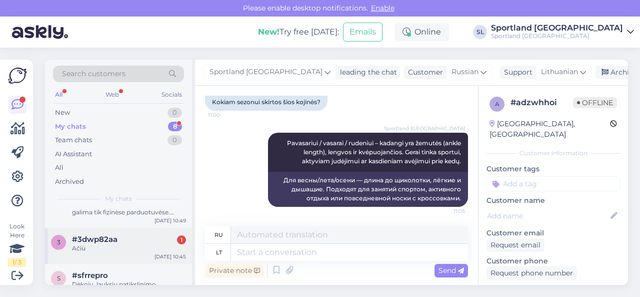
click at [112, 251] on div "Ačiū" at bounding box center [129, 248] width 114 height 9
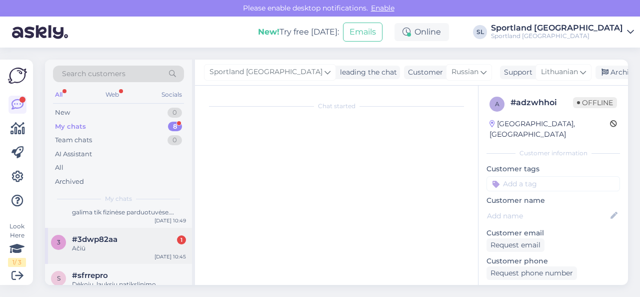
scroll to position [402, 0]
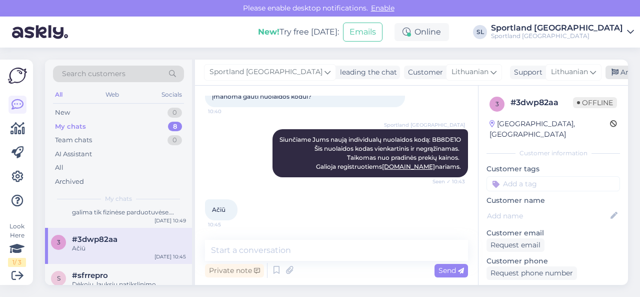
click at [606, 75] on div "Archive chat" at bounding box center [637, 73] width 63 height 14
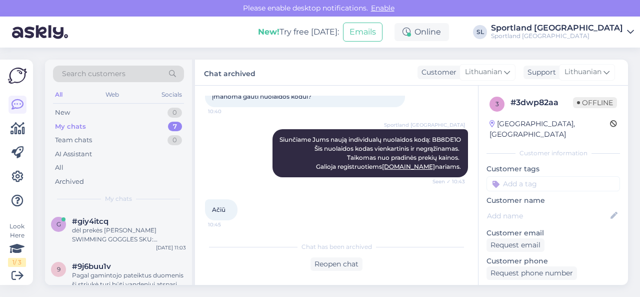
scroll to position [0, 0]
click at [109, 233] on div "Pavasariui / vasarai / rudeniui – kadangi yra žemutės (ankle length), lengvos i…" at bounding box center [129, 234] width 114 height 18
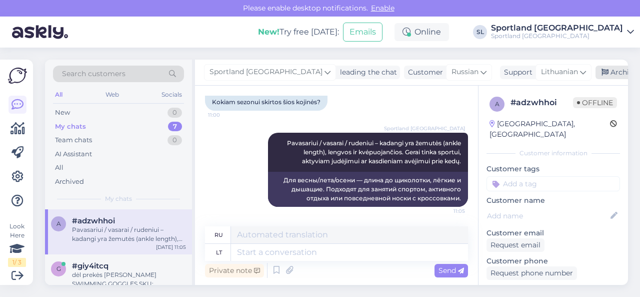
click at [596, 74] on div "Archive chat" at bounding box center [627, 73] width 63 height 14
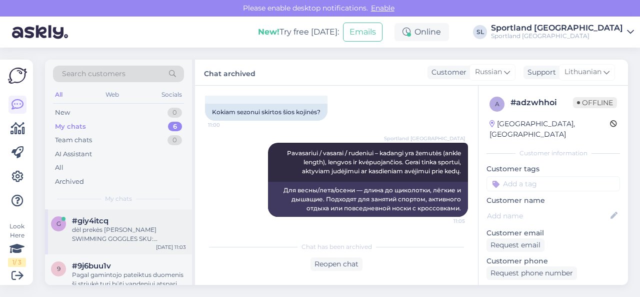
click at [126, 236] on div "dėl prekės [PERSON_NAME] SWIMMING GOGGLES SKU: 88551703000 SPO: 102177_Z1 Akses…" at bounding box center [129, 234] width 114 height 18
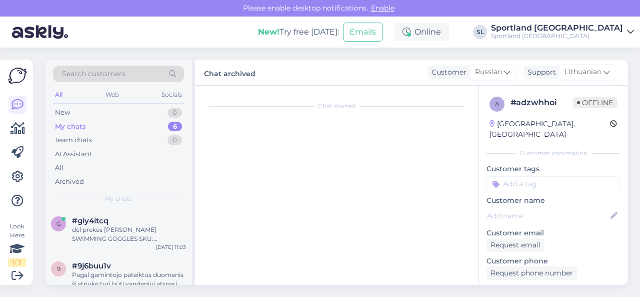
scroll to position [316, 0]
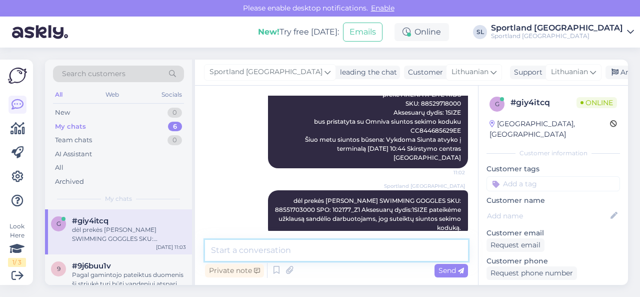
click at [329, 252] on textarea at bounding box center [336, 250] width 263 height 21
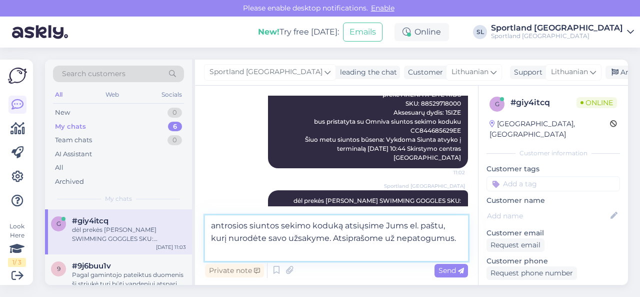
type textarea "antrosios siuntos sekimo koduką atsiųsime Jums el. paštu, kurį nurodėte savo už…"
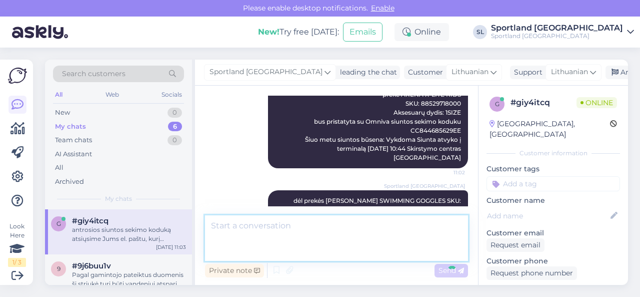
scroll to position [368, 0]
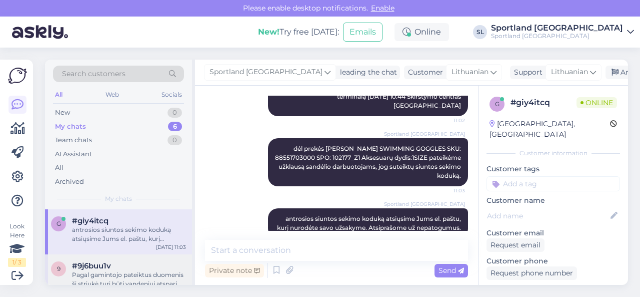
click at [113, 273] on div "Pagal gamintojo pateiktus duomenis ši striukė turi būti vandeniui atspari. Gali…" at bounding box center [129, 279] width 114 height 18
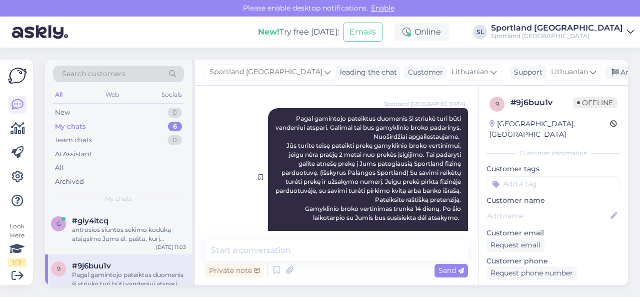
scroll to position [293, 0]
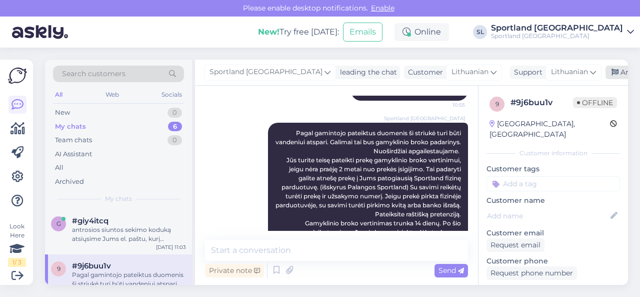
click at [606, 69] on div "Archive chat" at bounding box center [637, 73] width 63 height 14
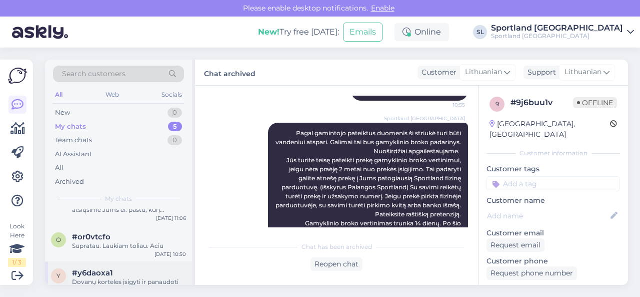
scroll to position [50, 0]
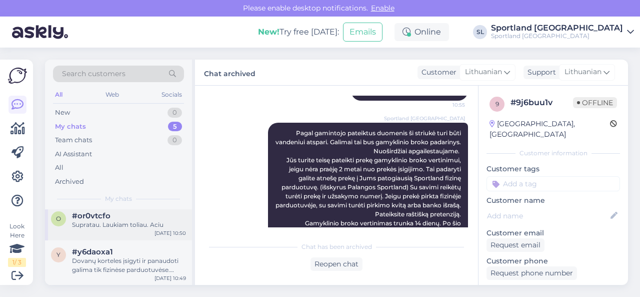
click at [110, 228] on div "Supratau. Laukiam toliau. Aciu" at bounding box center [129, 224] width 114 height 9
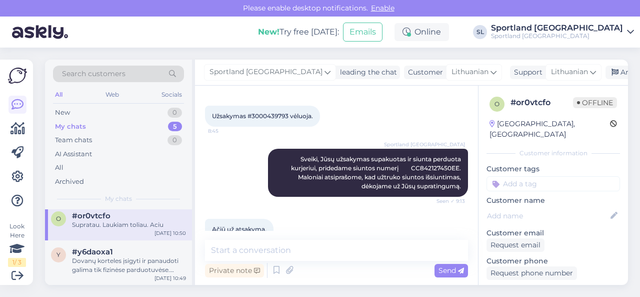
scroll to position [59, 0]
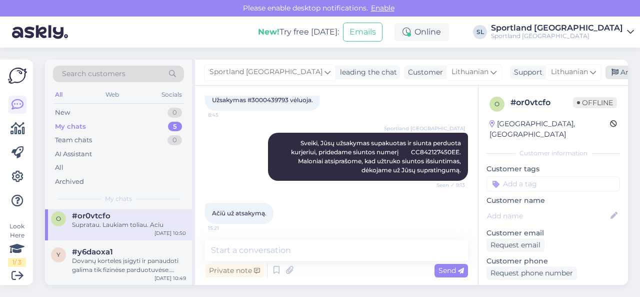
click at [606, 73] on div "Archive chat" at bounding box center [637, 73] width 63 height 14
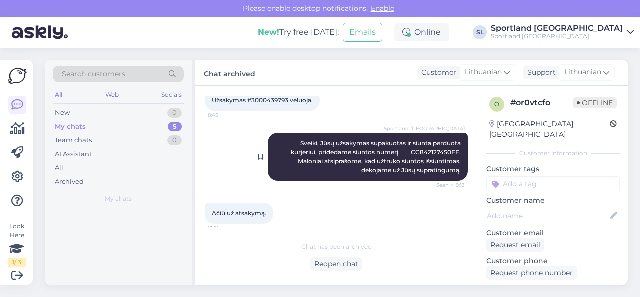
scroll to position [0, 0]
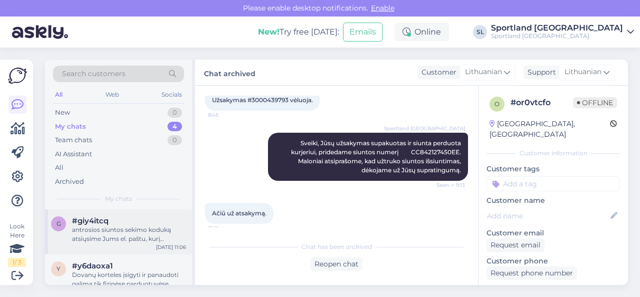
click at [104, 238] on div "antrosios siuntos sekimo koduką atsiųsime Jums el. paštu, kurį nurodėte savo už…" at bounding box center [129, 234] width 114 height 18
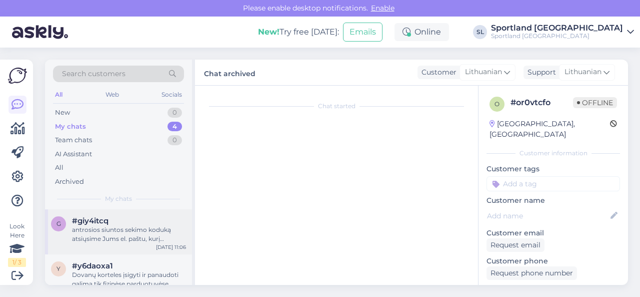
scroll to position [368, 0]
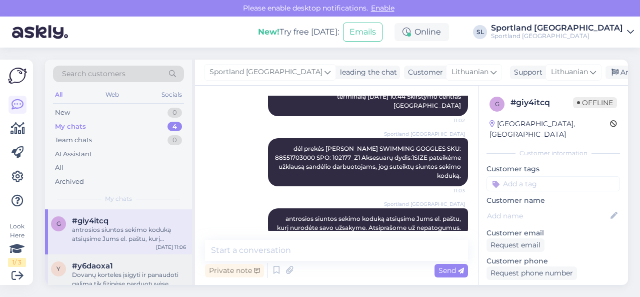
click at [126, 269] on div "#y6daoxa1" at bounding box center [129, 265] width 114 height 9
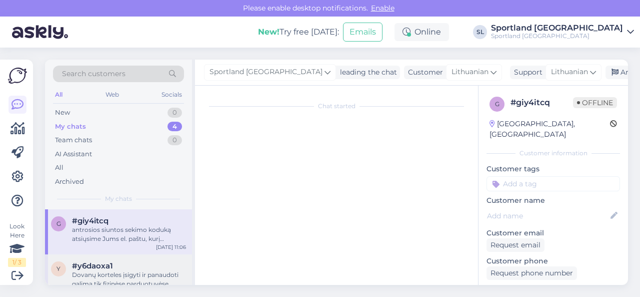
scroll to position [54, 0]
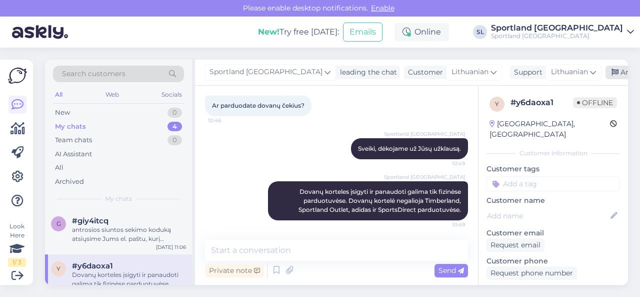
click at [606, 73] on div "Archive chat" at bounding box center [637, 73] width 63 height 14
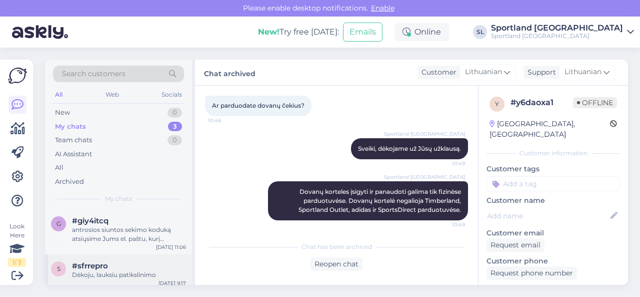
click at [118, 274] on div "Dėkoju, lauksiu patikslinimo" at bounding box center [129, 274] width 114 height 9
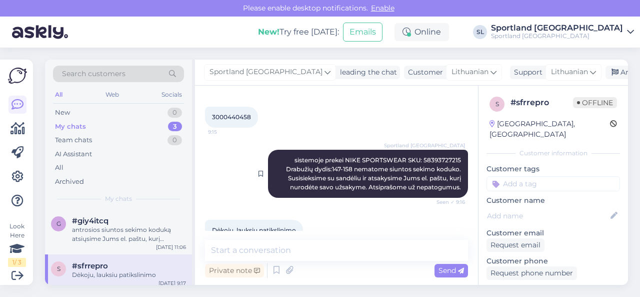
scroll to position [194, 0]
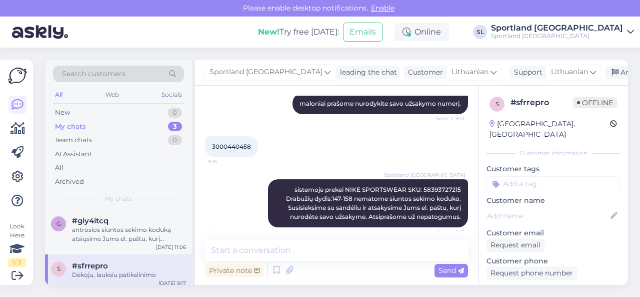
click at [237, 144] on span "3000440458" at bounding box center [231, 147] width 39 height 8
copy div "3000440458 9:15"
click at [121, 234] on div "antrosios siuntos sekimo koduką atsiųsime Jums el. paštu, kurį nurodėte savo už…" at bounding box center [129, 234] width 114 height 18
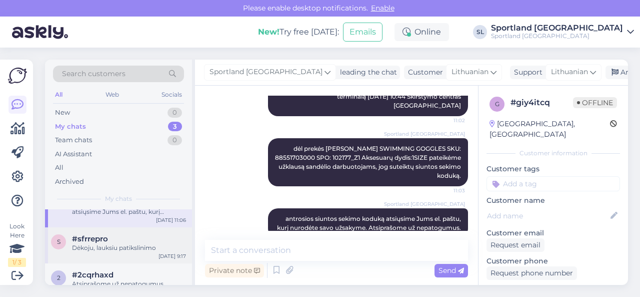
scroll to position [41, 0]
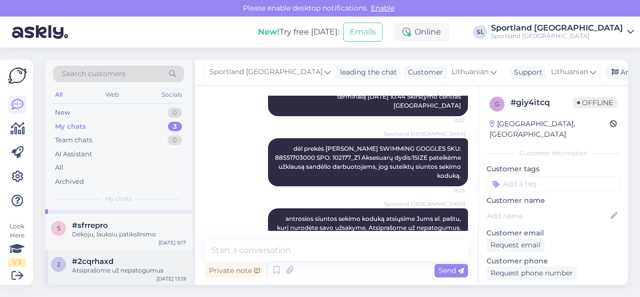
click at [99, 266] on div "Atsiprašome už nepatogumus" at bounding box center [129, 270] width 114 height 9
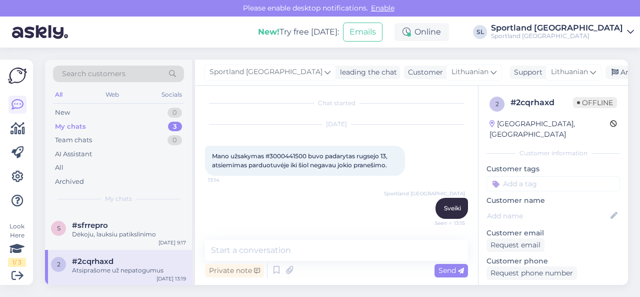
scroll to position [0, 0]
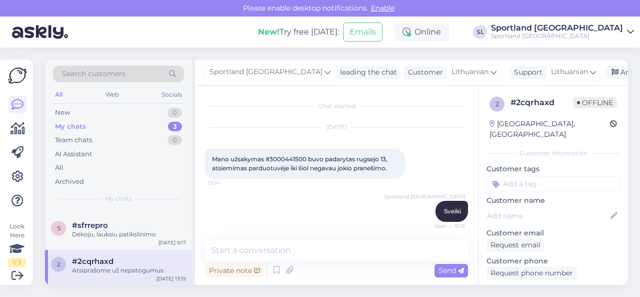
click at [288, 157] on span "Mano užsakymas #3000441500 buvo padarytas rugsejo 13, atsiemimas parduotuvėje i…" at bounding box center [300, 163] width 177 height 17
copy span "3000441500"
click at [606, 66] on div "Archive chat" at bounding box center [637, 73] width 63 height 14
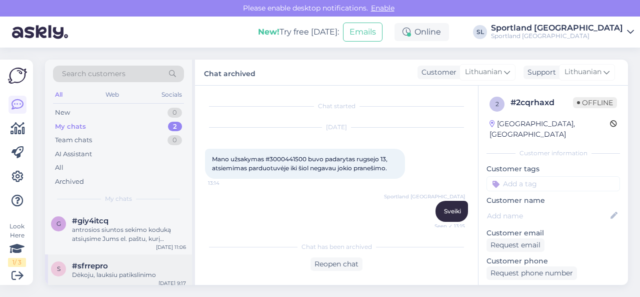
click at [103, 264] on span "#sfrrepro" at bounding box center [90, 265] width 36 height 9
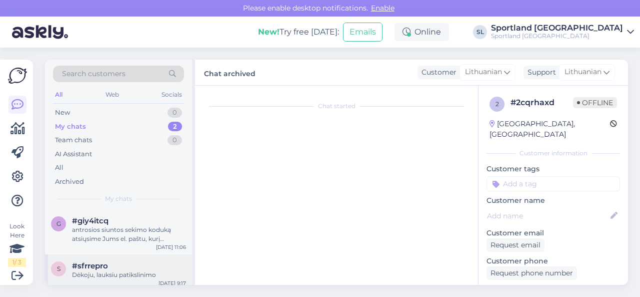
scroll to position [244, 0]
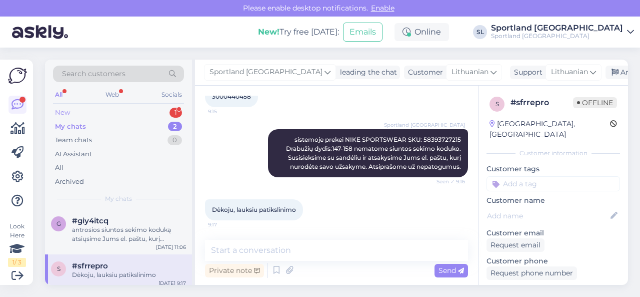
click at [115, 114] on div "New 1" at bounding box center [118, 113] width 131 height 14
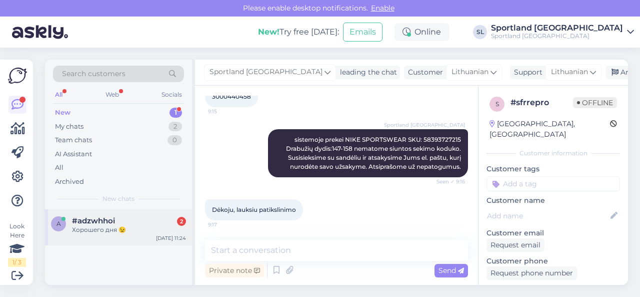
click at [144, 225] on div "Хорошего дня 😉" at bounding box center [129, 229] width 114 height 9
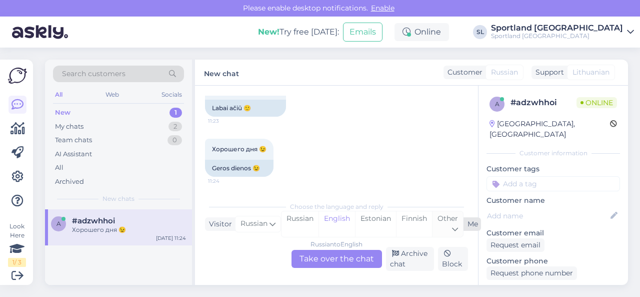
click at [449, 224] on div "Other" at bounding box center [447, 224] width 31 height 26
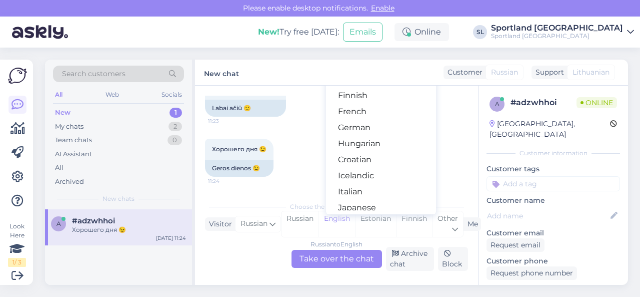
scroll to position [200, 0]
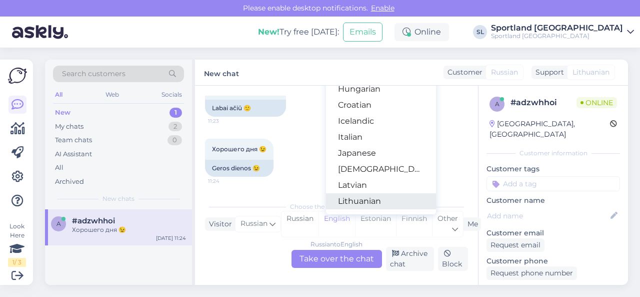
click at [368, 197] on link "Lithuanian" at bounding box center [381, 201] width 110 height 16
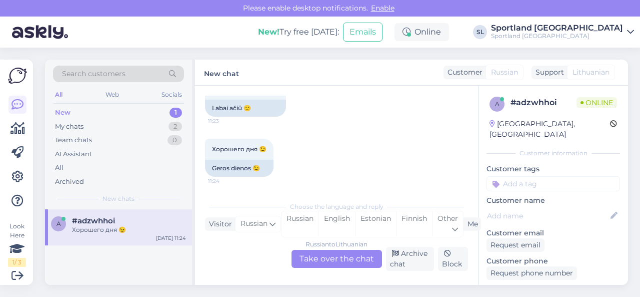
click at [328, 259] on div "Russian to Lithuanian Take over the chat" at bounding box center [337, 259] width 91 height 18
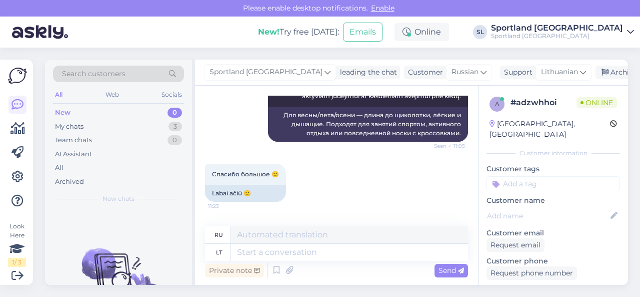
scroll to position [595, 0]
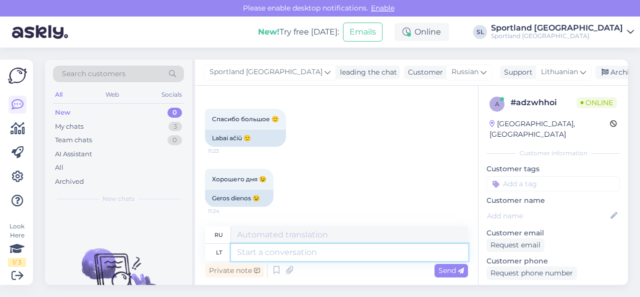
click at [333, 254] on textarea at bounding box center [349, 252] width 237 height 17
type textarea "geros ir"
type textarea "хороший"
type textarea "geros ir"
type textarea "хорошо и"
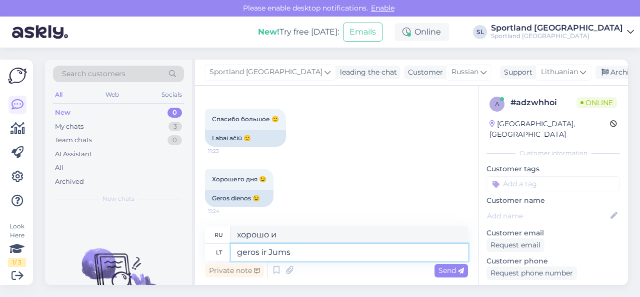
type textarea "geros ir Jums d"
type textarea "хорошо и для тебя тоже"
type textarea "geros ir Jums dienosĄ"
type textarea "И вам хорошего дня."
type textarea "geros ir Jums dienos!"
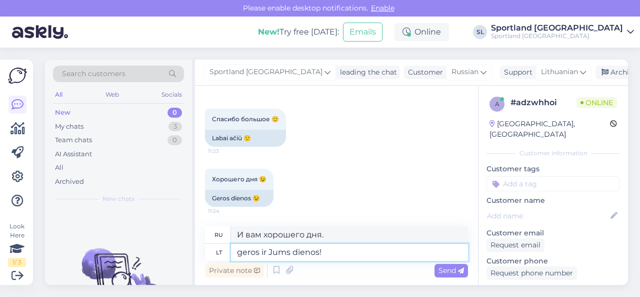
type textarea "И вам хорошего дня!"
type textarea "geros ir Jums dienos!"
click at [448, 268] on span "Send" at bounding box center [452, 270] width 26 height 9
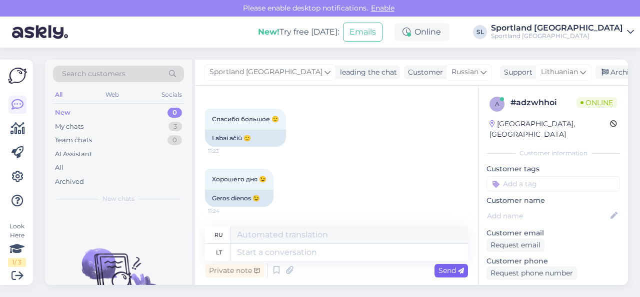
scroll to position [655, 0]
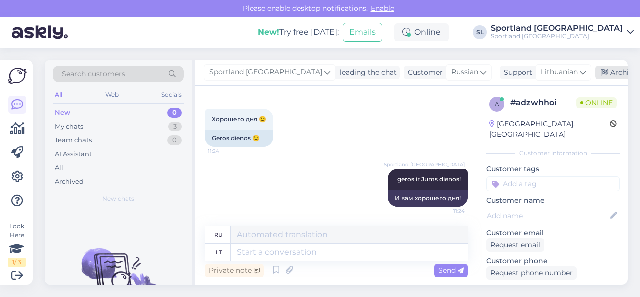
click at [596, 72] on div "Archive chat" at bounding box center [627, 73] width 63 height 14
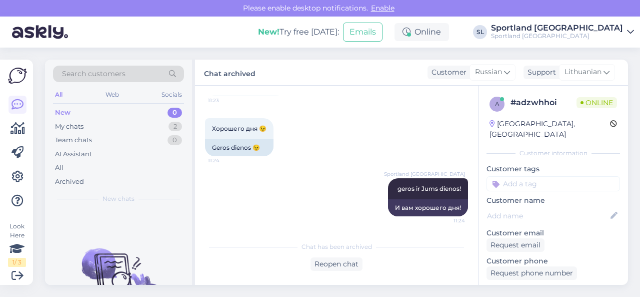
scroll to position [645, 0]
